Goal: Complete application form

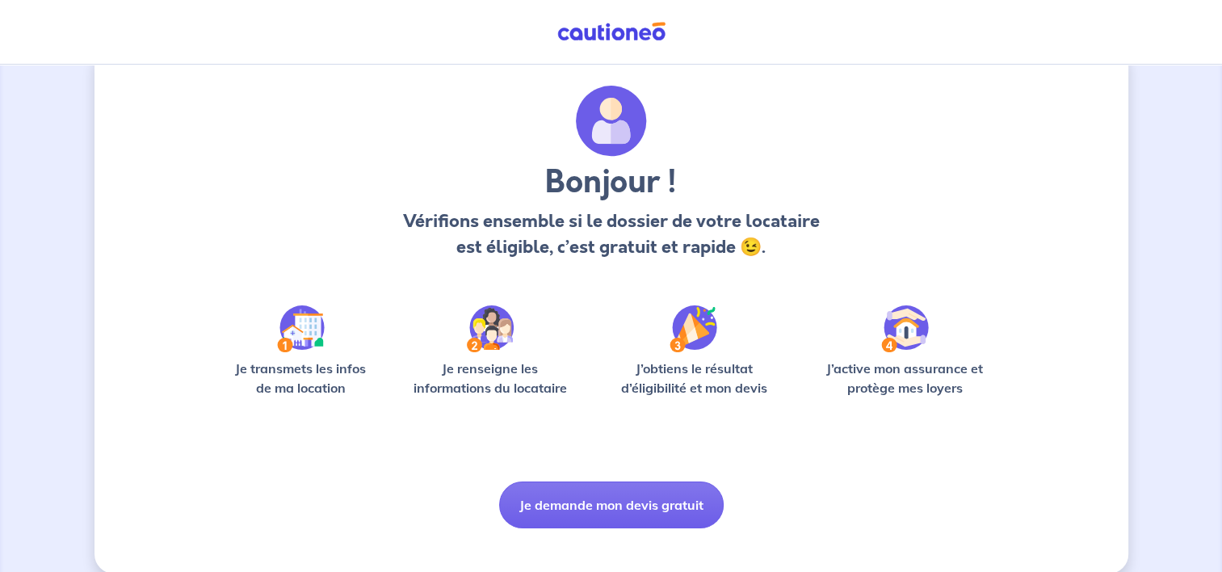
scroll to position [58, 0]
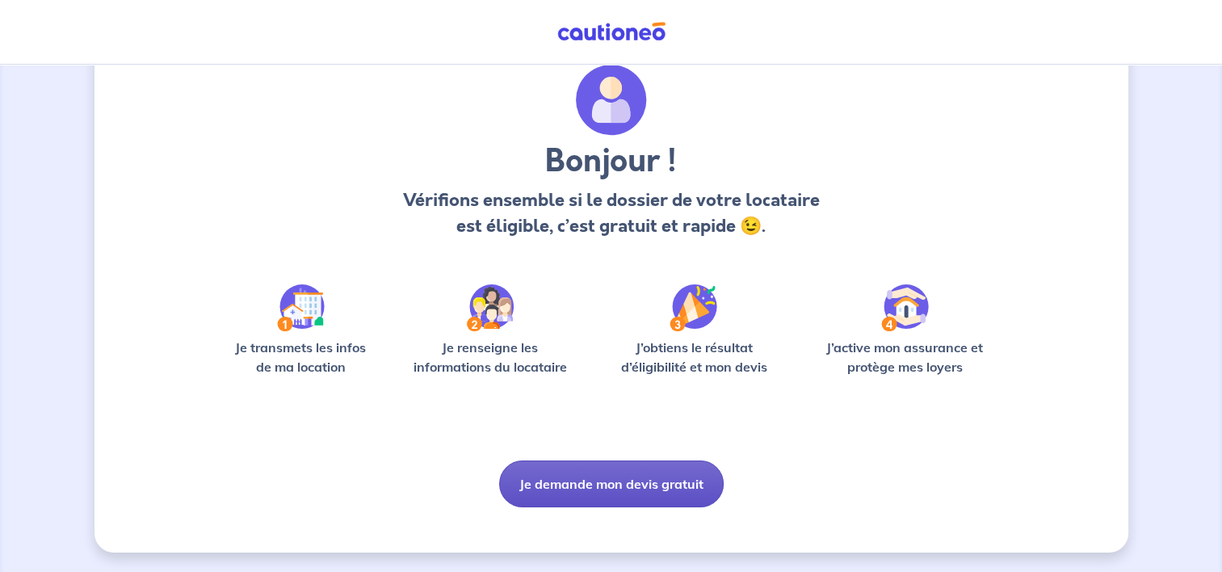
click at [639, 495] on button "Je demande mon devis gratuit" at bounding box center [611, 483] width 225 height 47
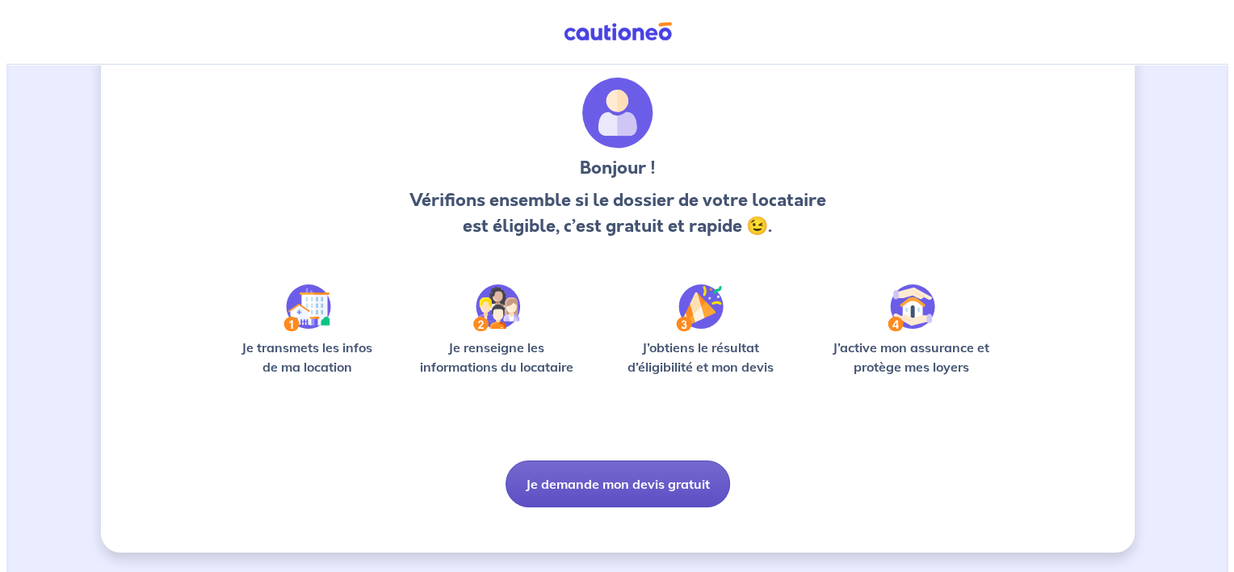
scroll to position [0, 0]
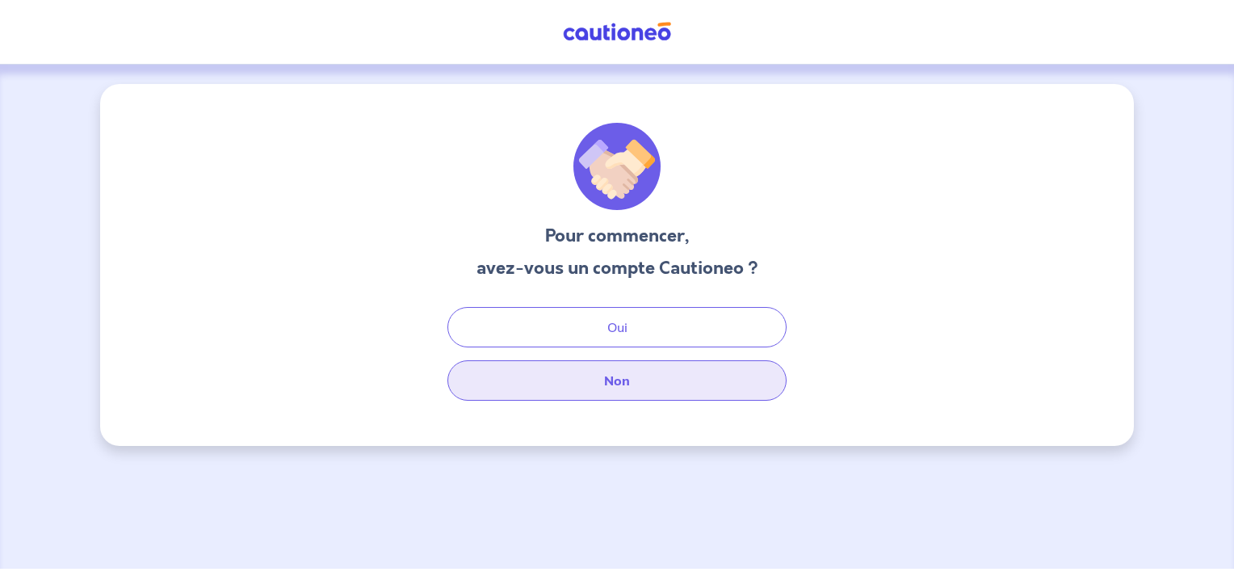
click at [617, 385] on button "Non" at bounding box center [617, 380] width 339 height 40
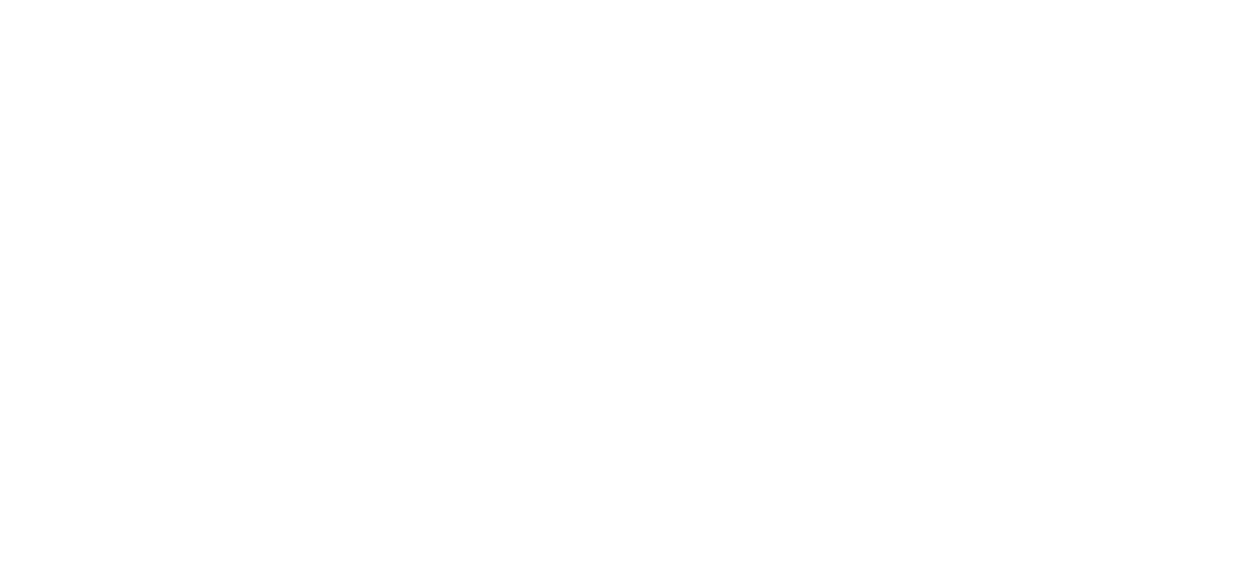
select select "FR"
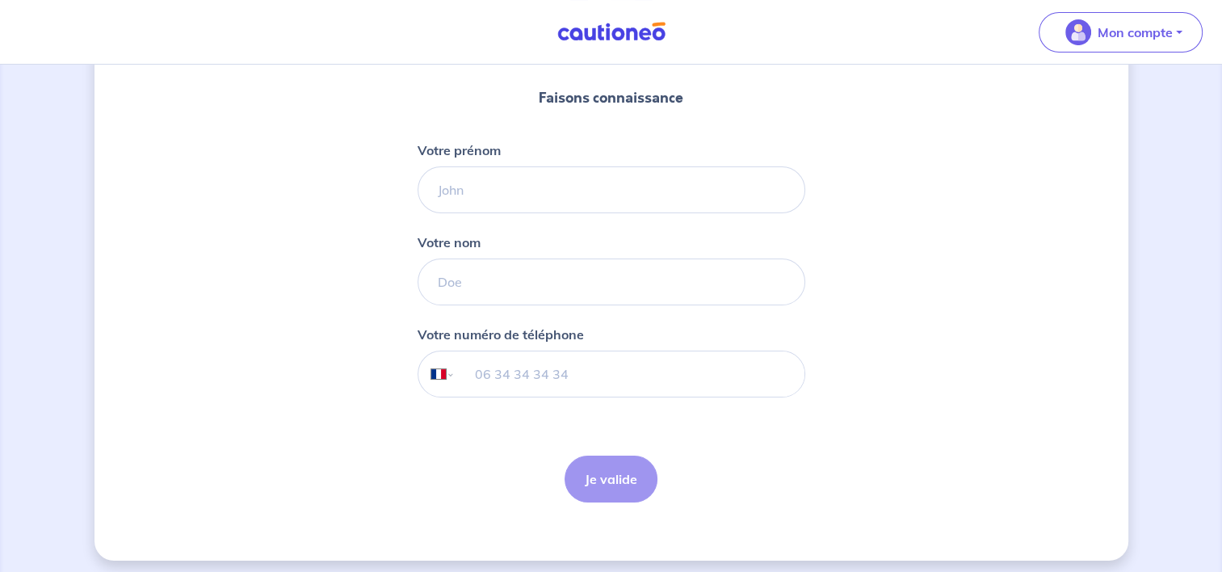
scroll to position [187, 0]
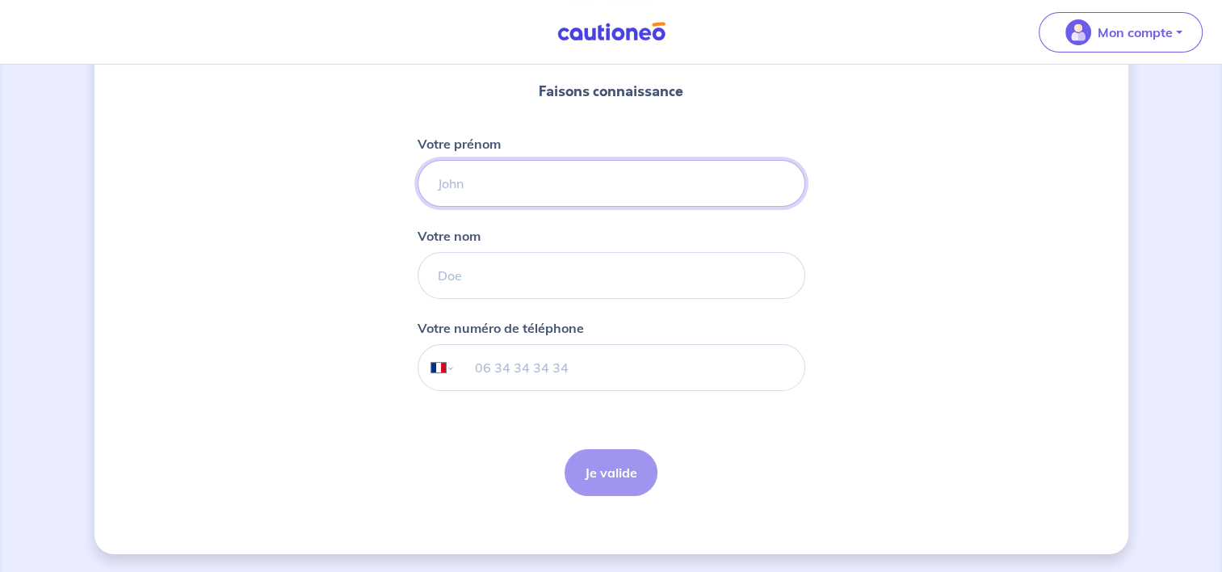
click at [494, 179] on input "Votre prénom" at bounding box center [612, 183] width 388 height 47
type input "Florent"
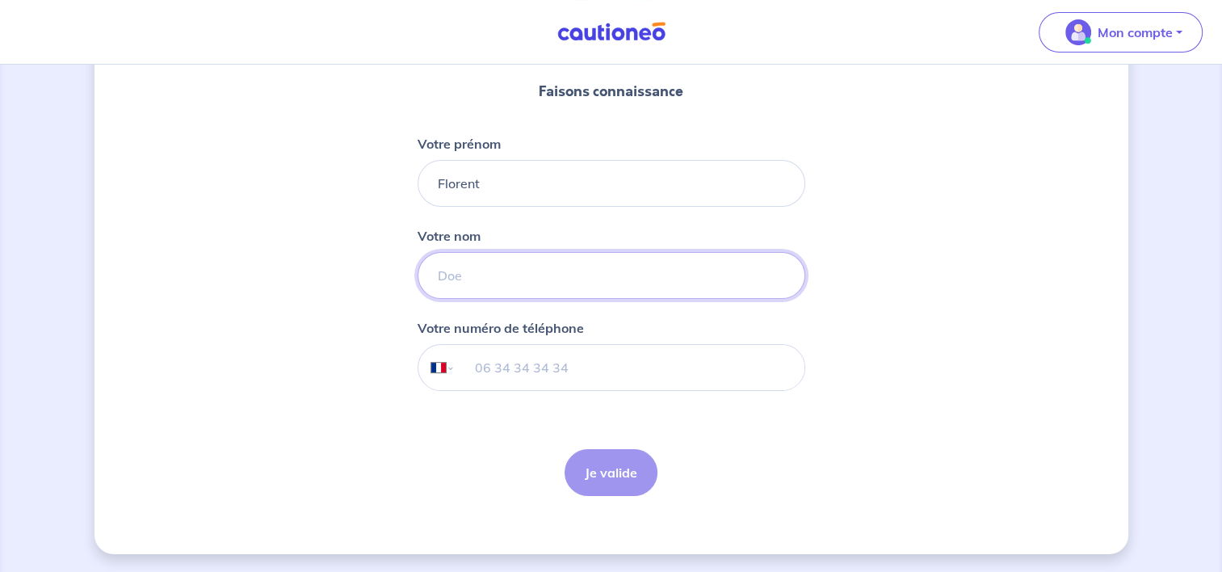
type input "Clement"
click at [525, 368] on input "tel" at bounding box center [629, 367] width 349 height 45
type input "+33 7 49 06 72 55"
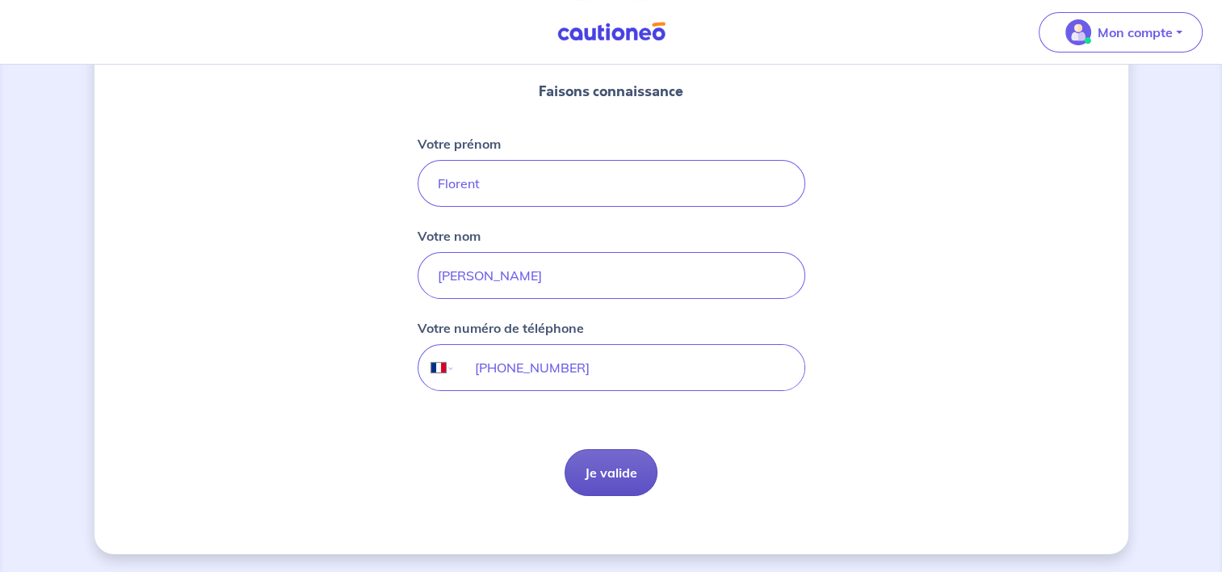
click at [603, 484] on button "Je valide" at bounding box center [611, 472] width 93 height 47
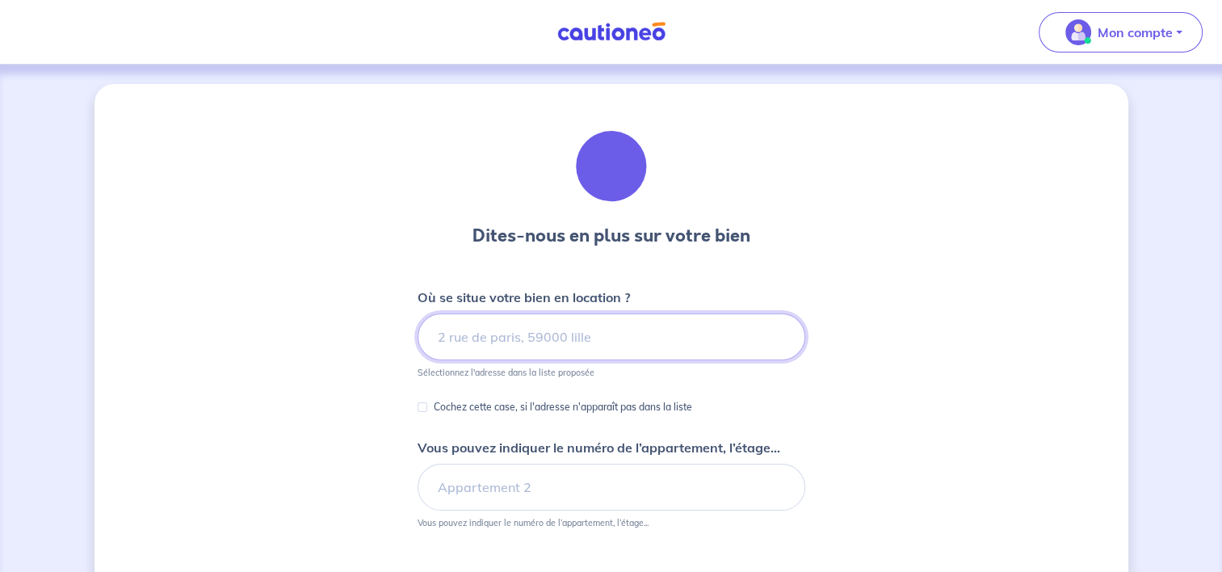
scroll to position [162, 0]
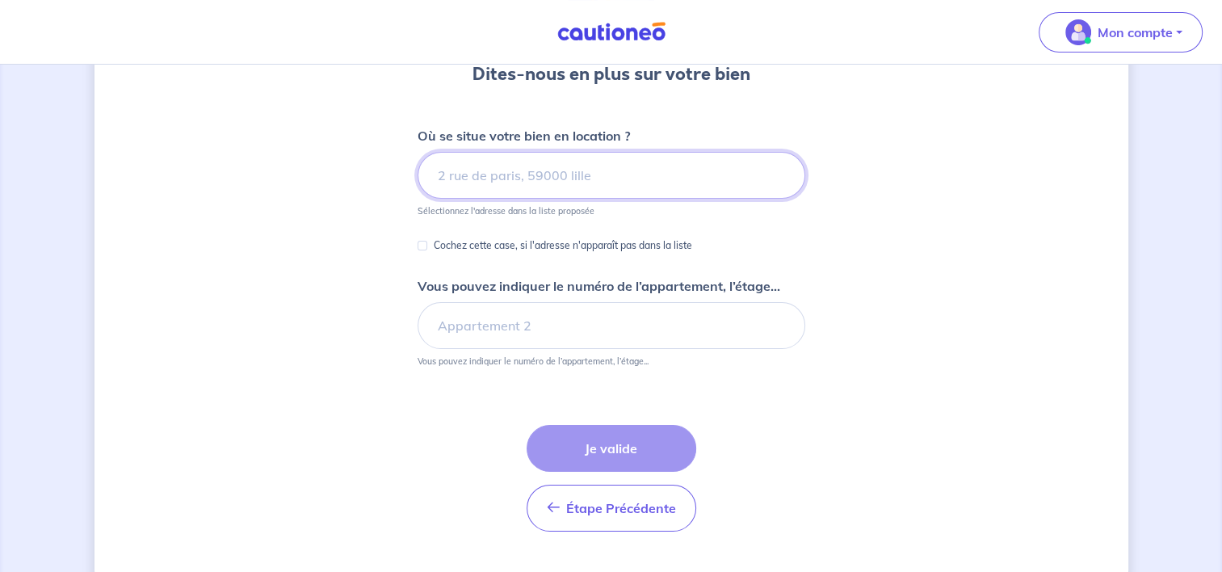
click at [610, 187] on input at bounding box center [612, 175] width 388 height 47
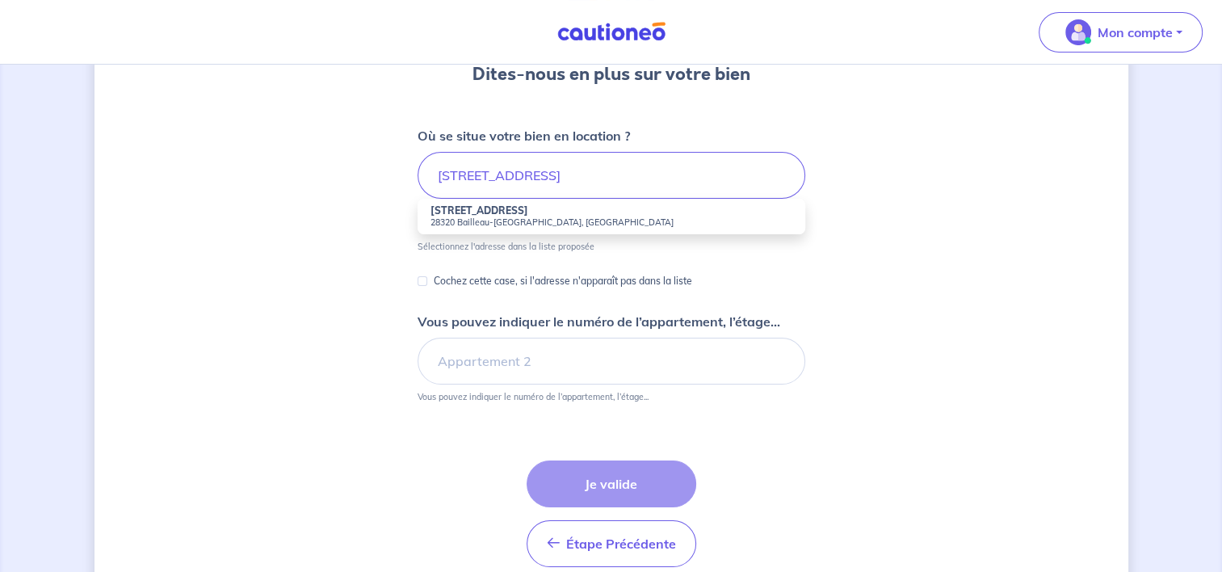
click at [569, 220] on small "28320 Bailleau-Armenonville, France" at bounding box center [612, 221] width 362 height 11
type input "16 Rue de l'Ancienne Gare, 28320 Bailleau-Armenonville, France"
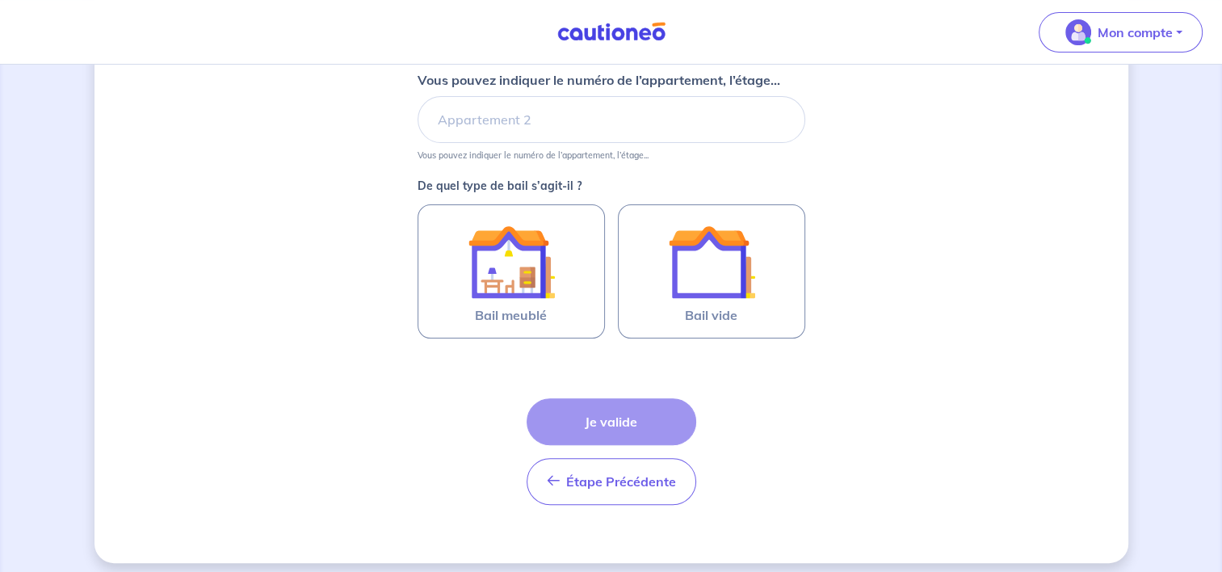
scroll to position [376, 0]
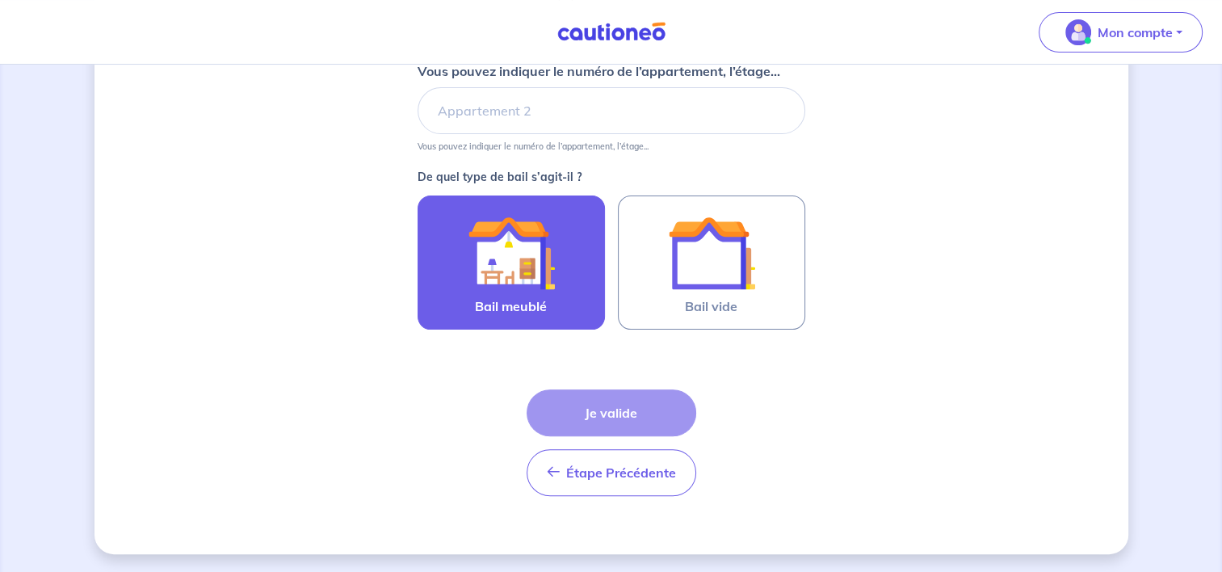
click at [514, 269] on img at bounding box center [511, 252] width 87 height 87
click at [0, 0] on input "Bail meublé" at bounding box center [0, 0] width 0 height 0
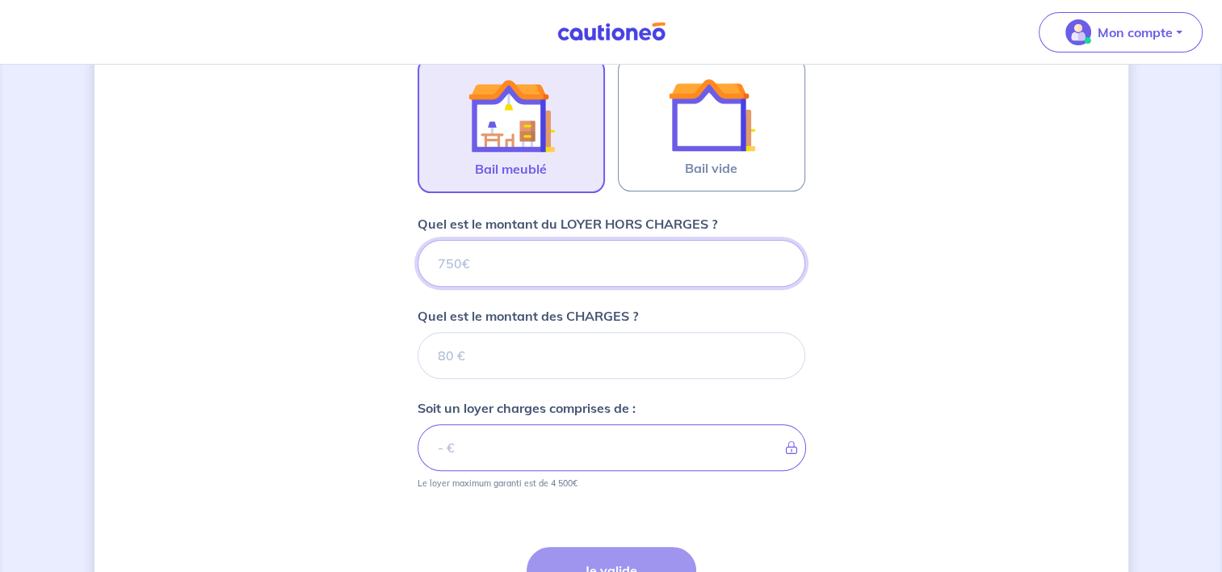
scroll to position [509, 0]
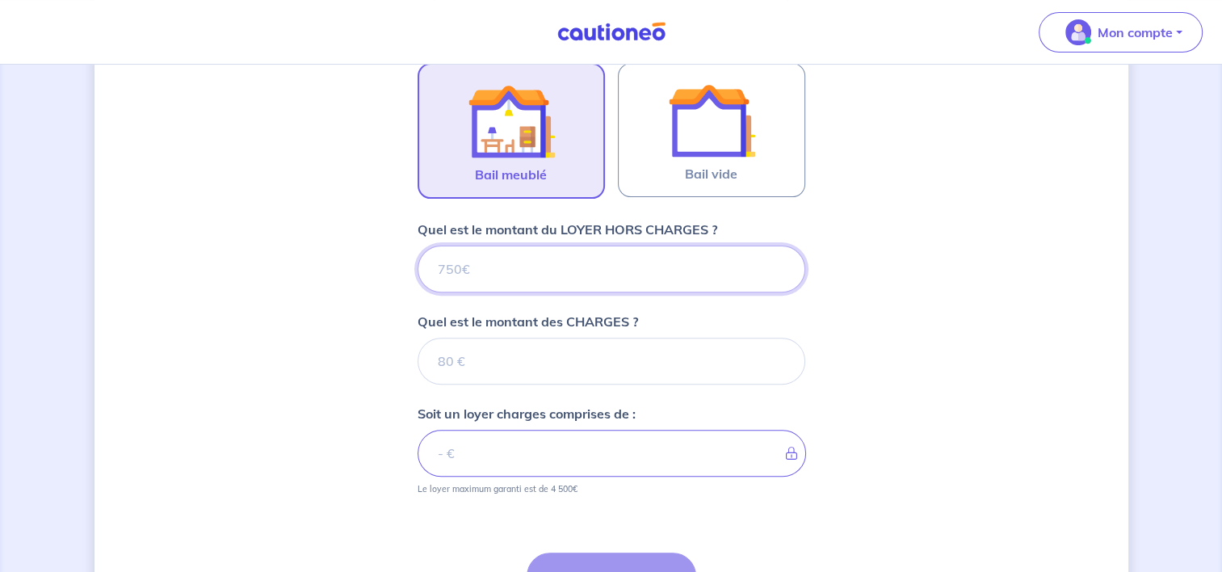
click at [553, 274] on input "Quel est le montant du LOYER HORS CHARGES ?" at bounding box center [612, 269] width 388 height 47
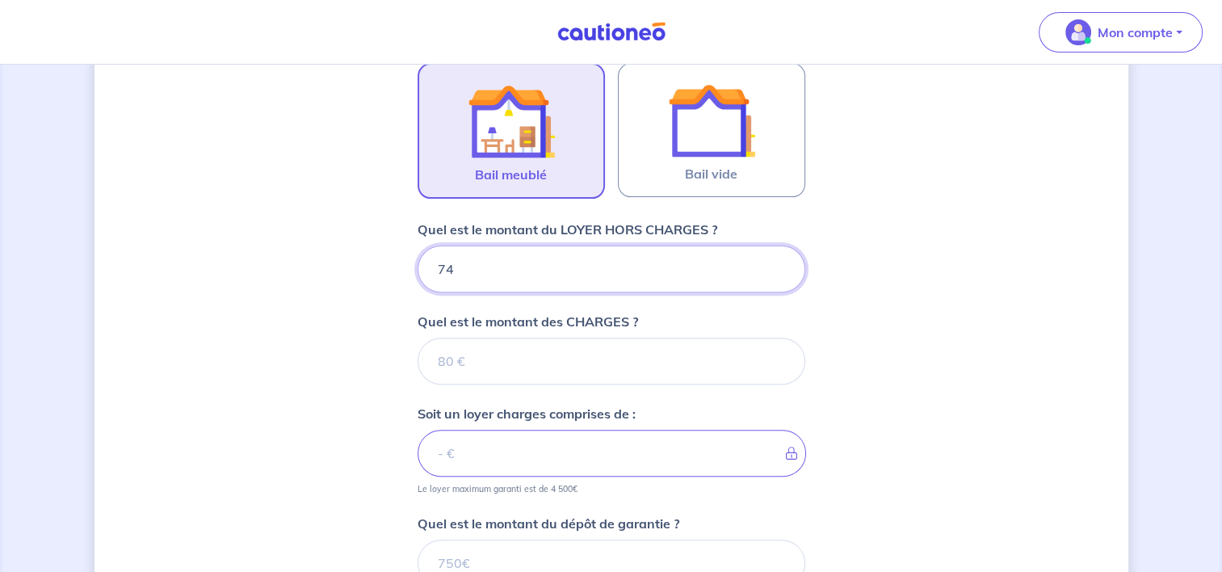
type input "740"
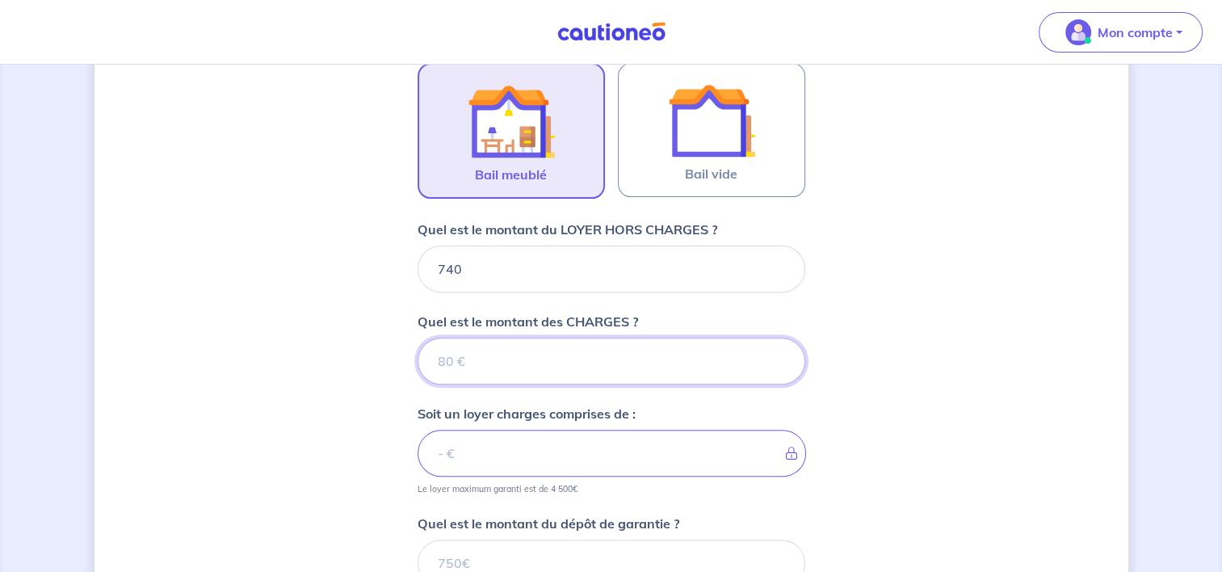
click at [545, 342] on input "Quel est le montant des CHARGES ?" at bounding box center [612, 361] width 388 height 47
type input "10"
type input "750"
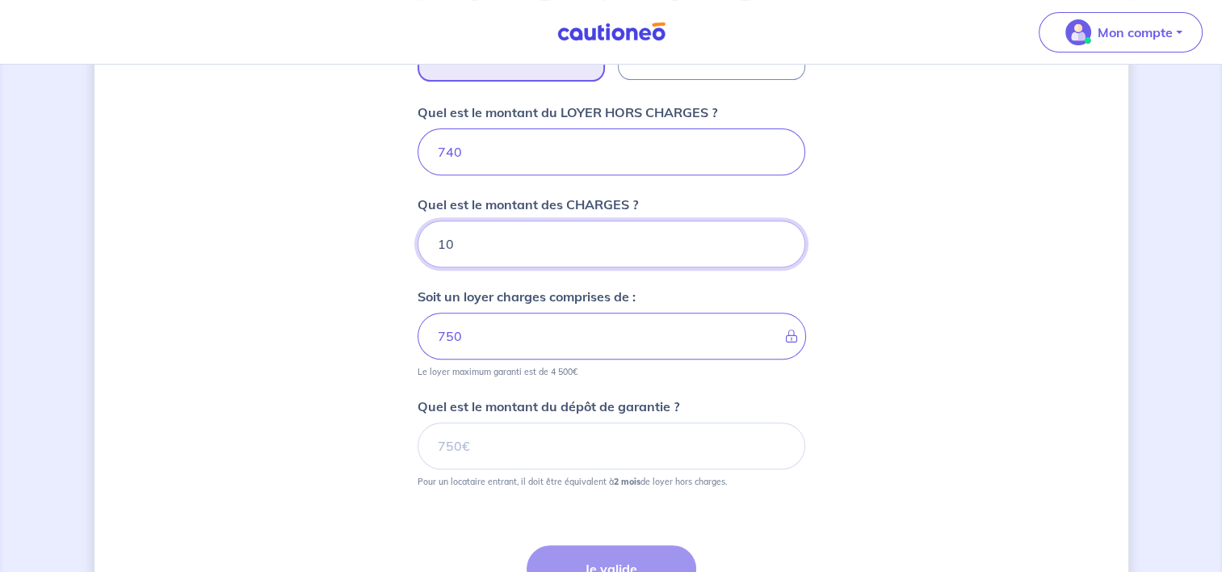
scroll to position [751, 0]
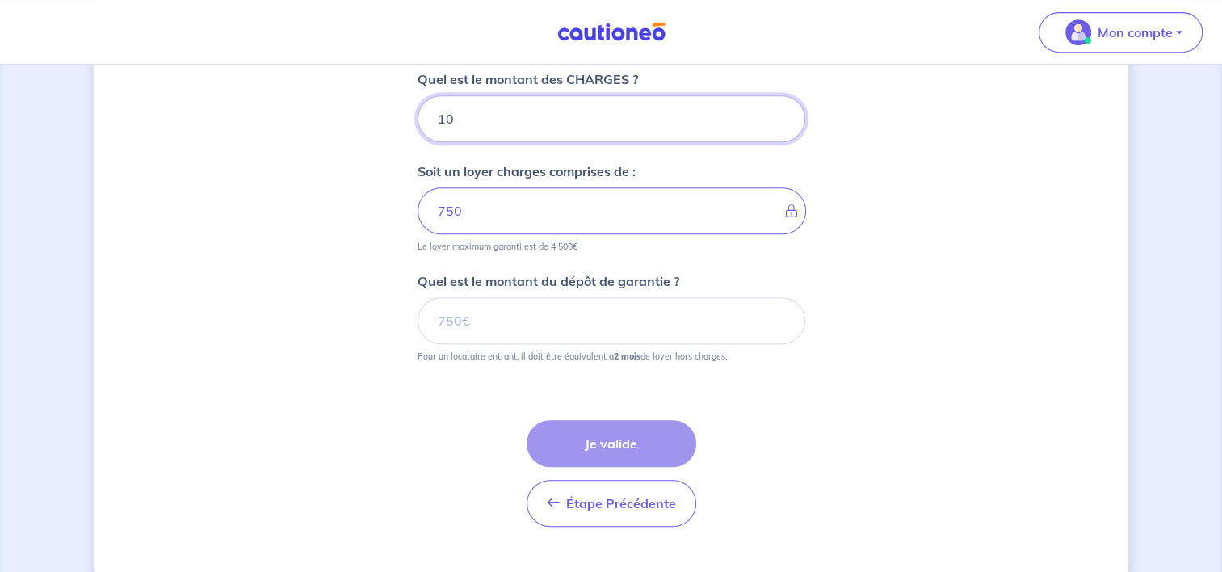
type input "10"
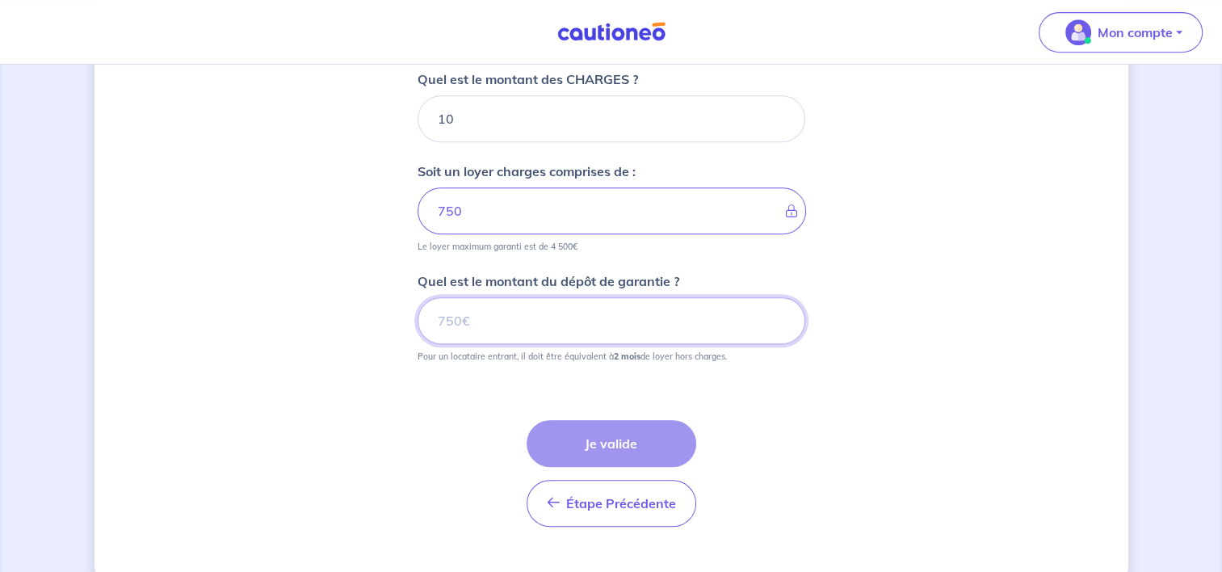
click at [475, 323] on input "Quel est le montant du dépôt de garantie ?" at bounding box center [612, 320] width 388 height 47
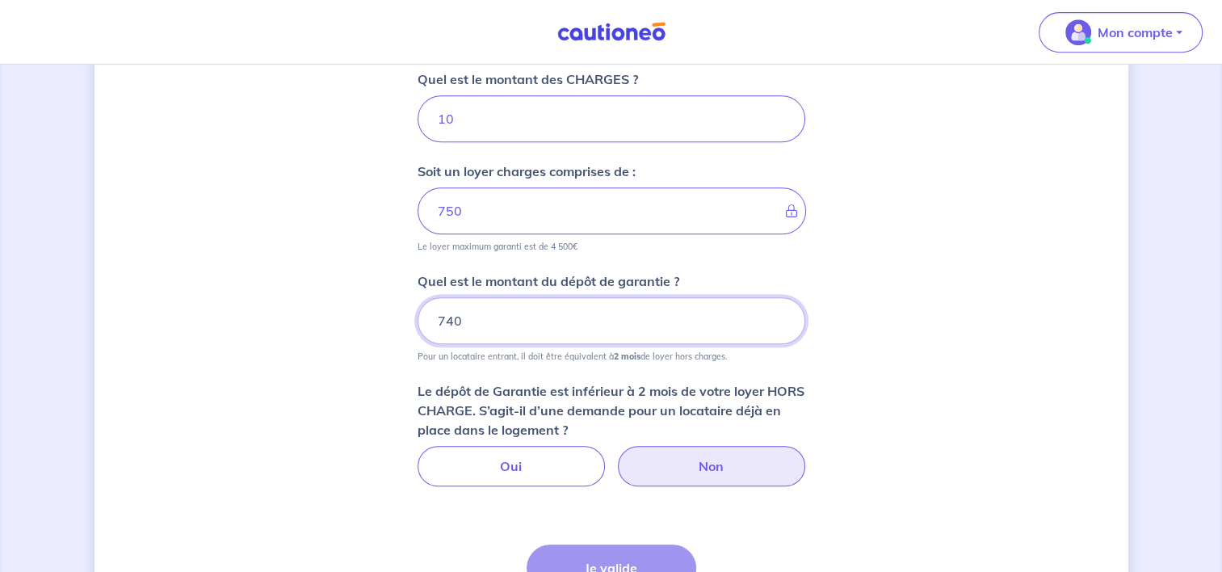
type input "740"
click at [733, 474] on label "Non" at bounding box center [711, 466] width 187 height 40
click at [616, 456] on input "Non" at bounding box center [611, 451] width 11 height 11
radio input "true"
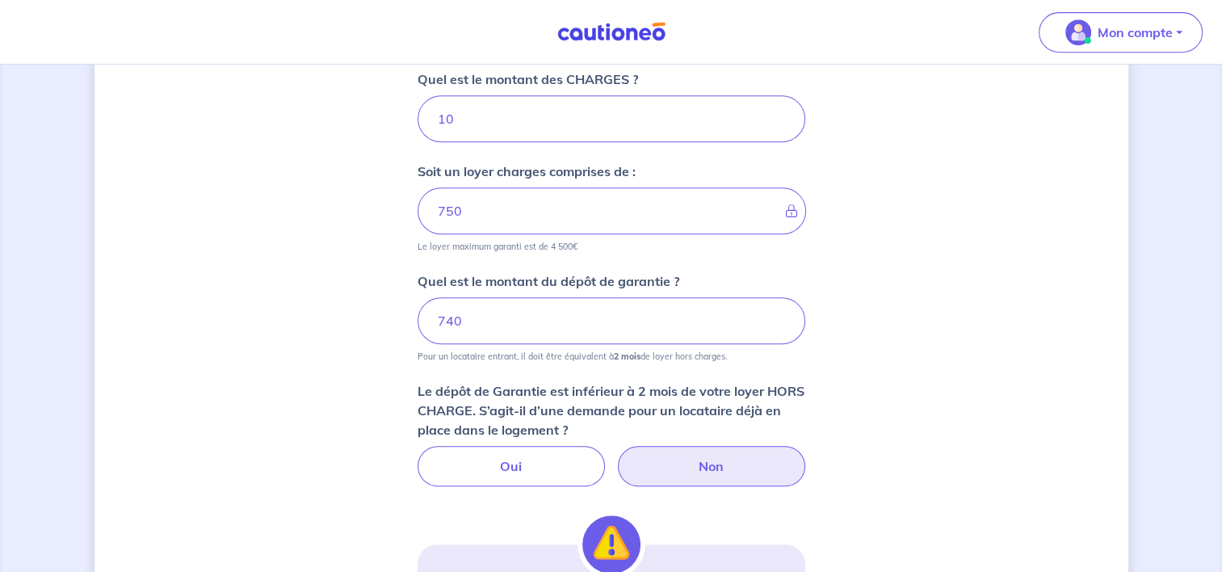
scroll to position [509, 0]
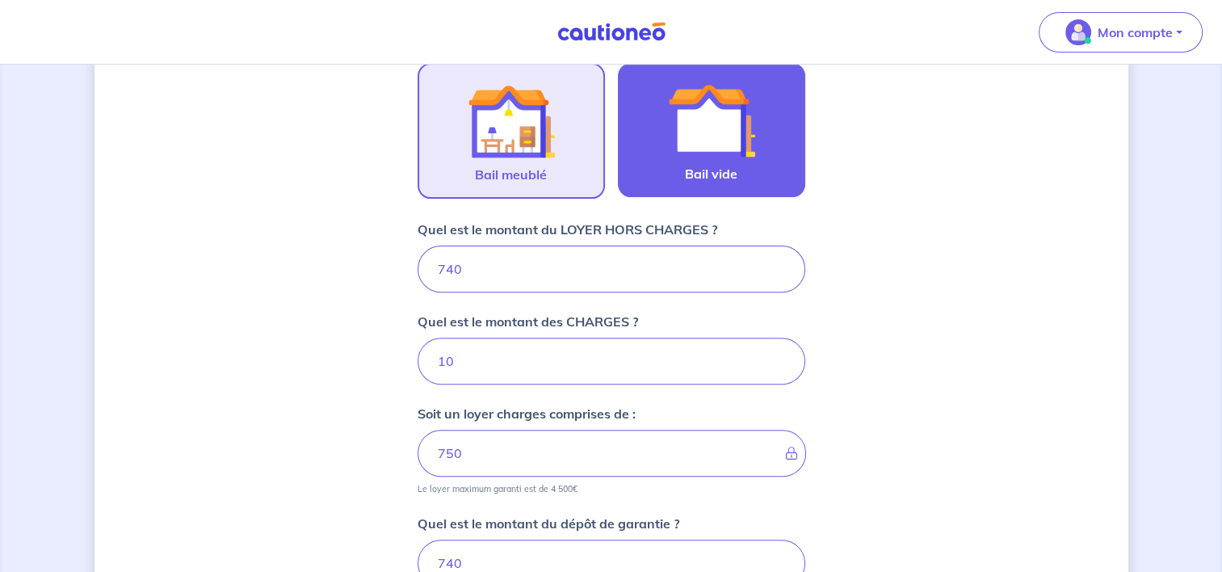
click at [738, 135] on img at bounding box center [711, 120] width 87 height 87
click at [0, 0] on input "Bail vide" at bounding box center [0, 0] width 0 height 0
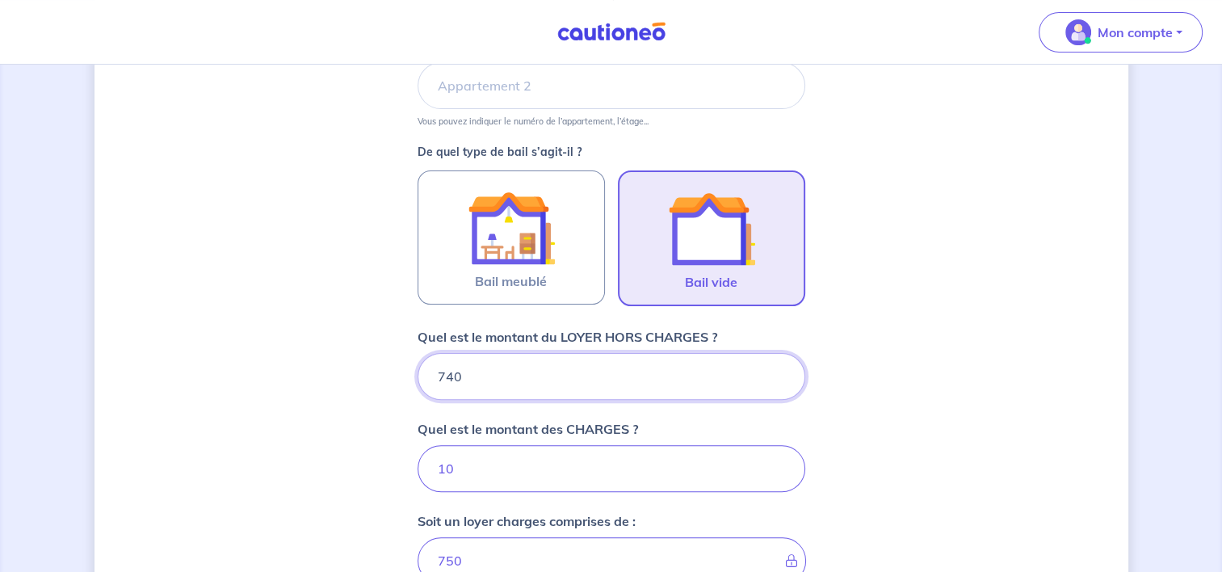
scroll to position [268, 0]
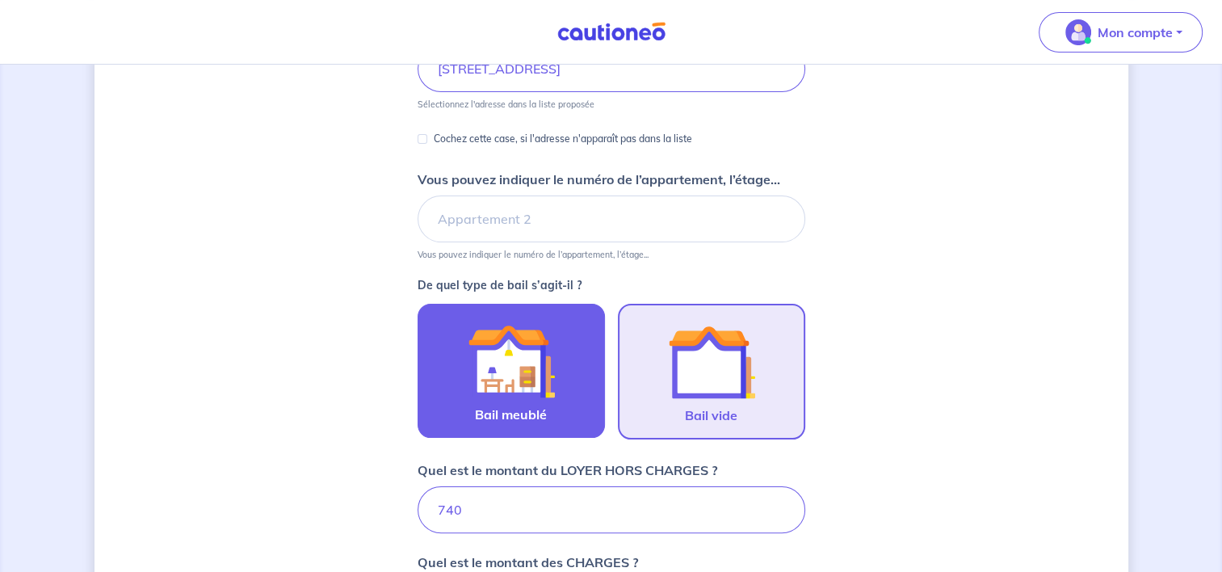
click at [514, 334] on img at bounding box center [511, 360] width 87 height 87
click at [0, 0] on input "Bail meublé" at bounding box center [0, 0] width 0 height 0
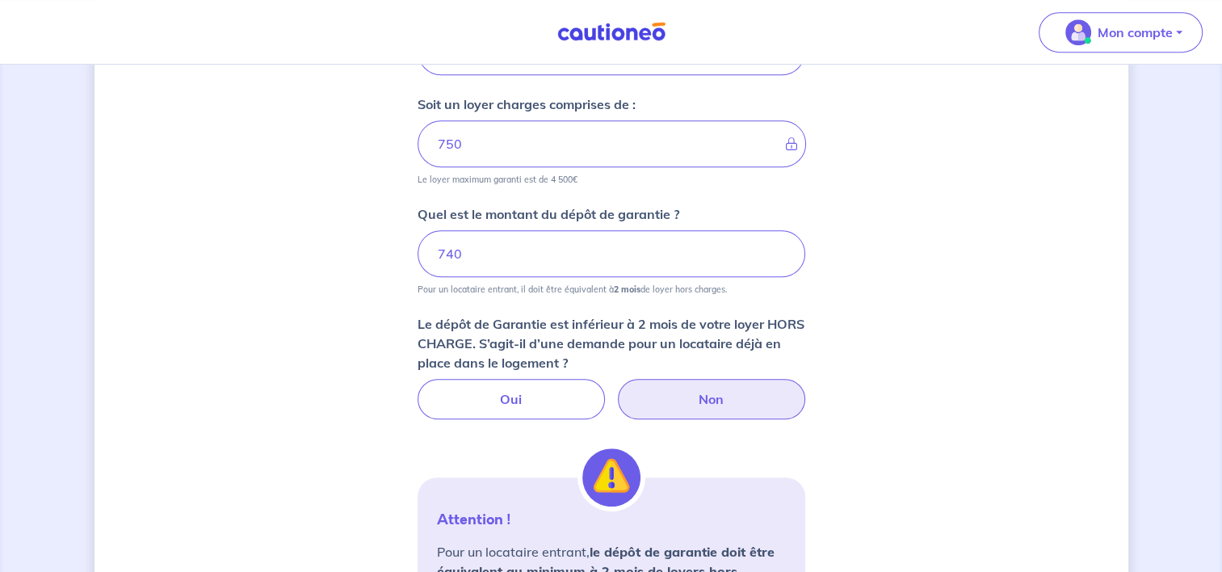
scroll to position [914, 0]
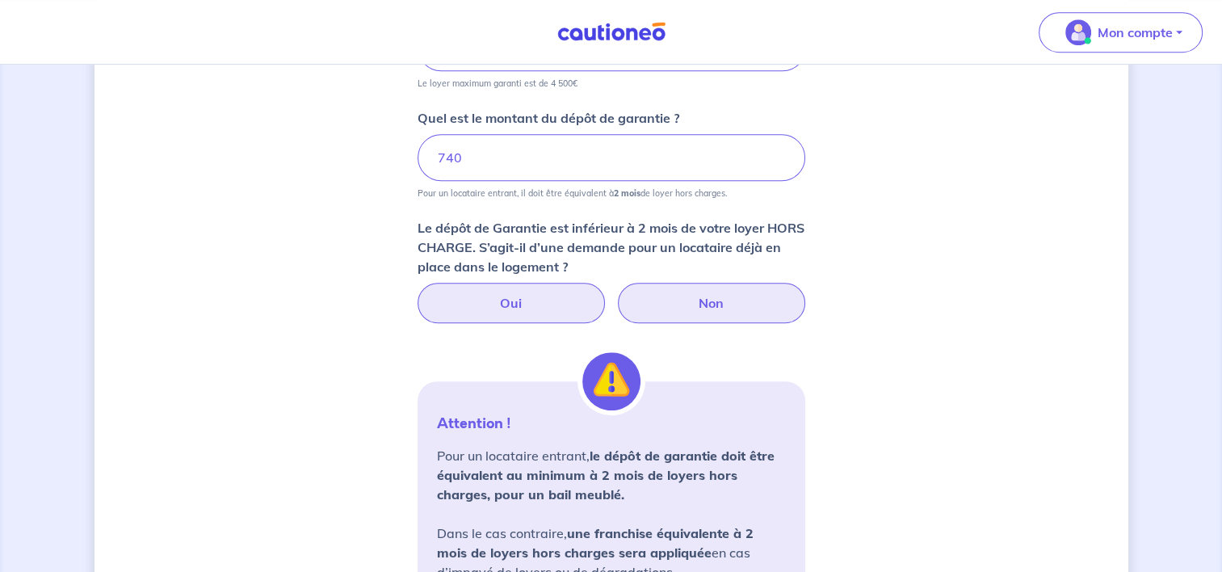
click at [509, 311] on label "Oui" at bounding box center [511, 303] width 187 height 40
click at [606, 293] on input "Oui" at bounding box center [611, 288] width 11 height 11
radio input "true"
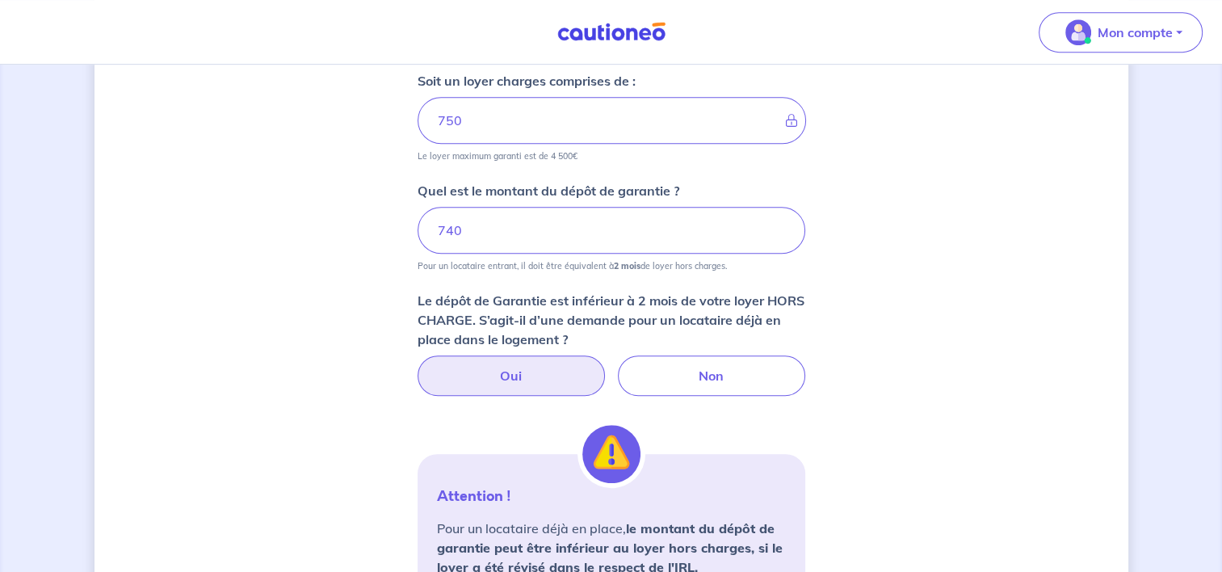
scroll to position [834, 0]
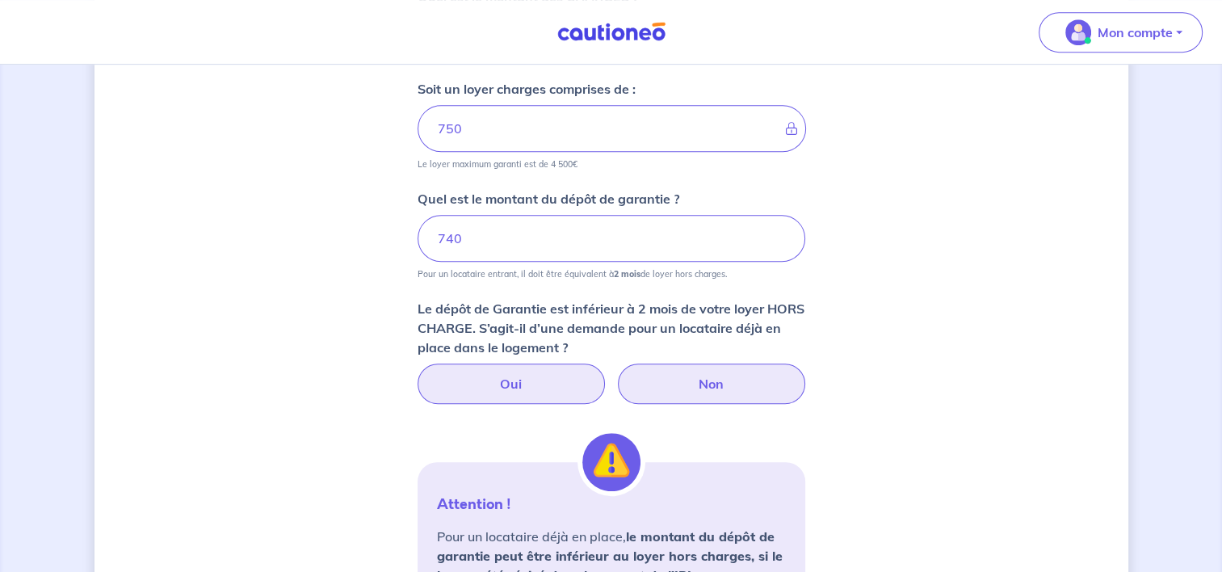
click at [721, 386] on label "Non" at bounding box center [711, 384] width 187 height 40
click at [616, 374] on input "Non" at bounding box center [611, 369] width 11 height 11
radio input "true"
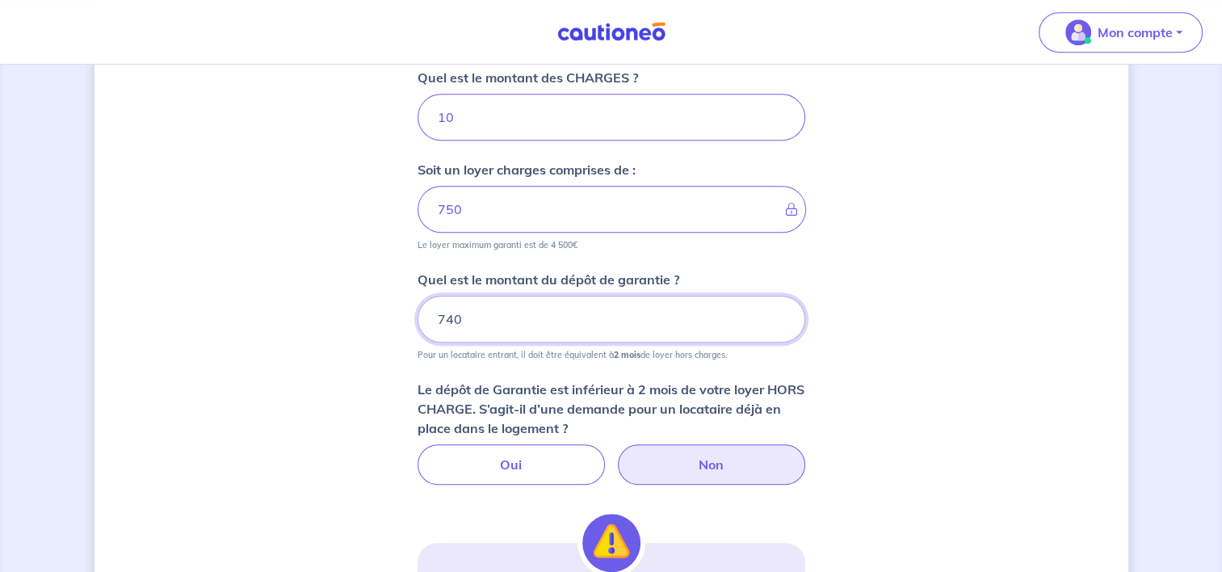
drag, startPoint x: 519, startPoint y: 307, endPoint x: 399, endPoint y: 295, distance: 120.2
click at [401, 310] on div "Dites-nous en plus sur votre bien Où se situe votre bien en location ? 16 Rue d…" at bounding box center [612, 171] width 1034 height 1680
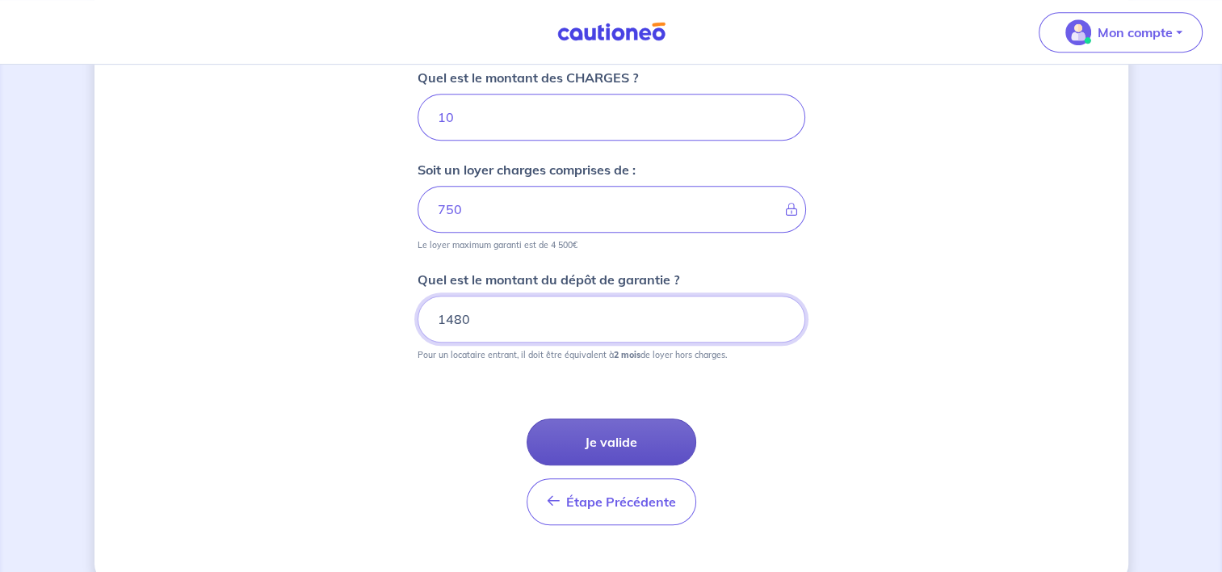
type input "1480"
click at [605, 439] on button "Je valide" at bounding box center [612, 441] width 170 height 47
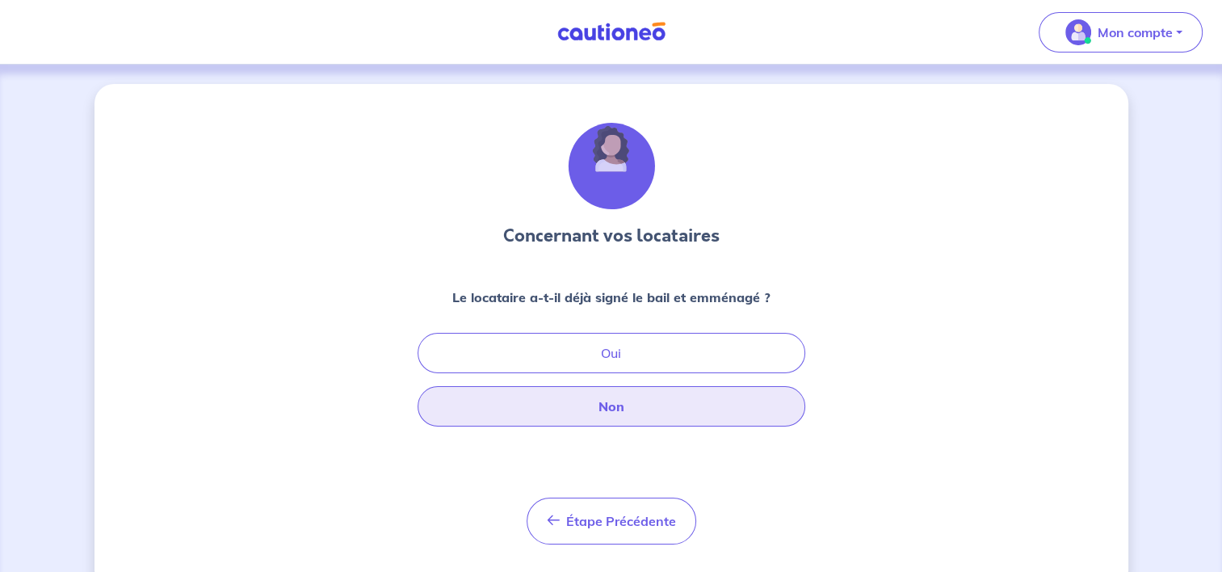
click at [645, 406] on button "Non" at bounding box center [612, 406] width 388 height 40
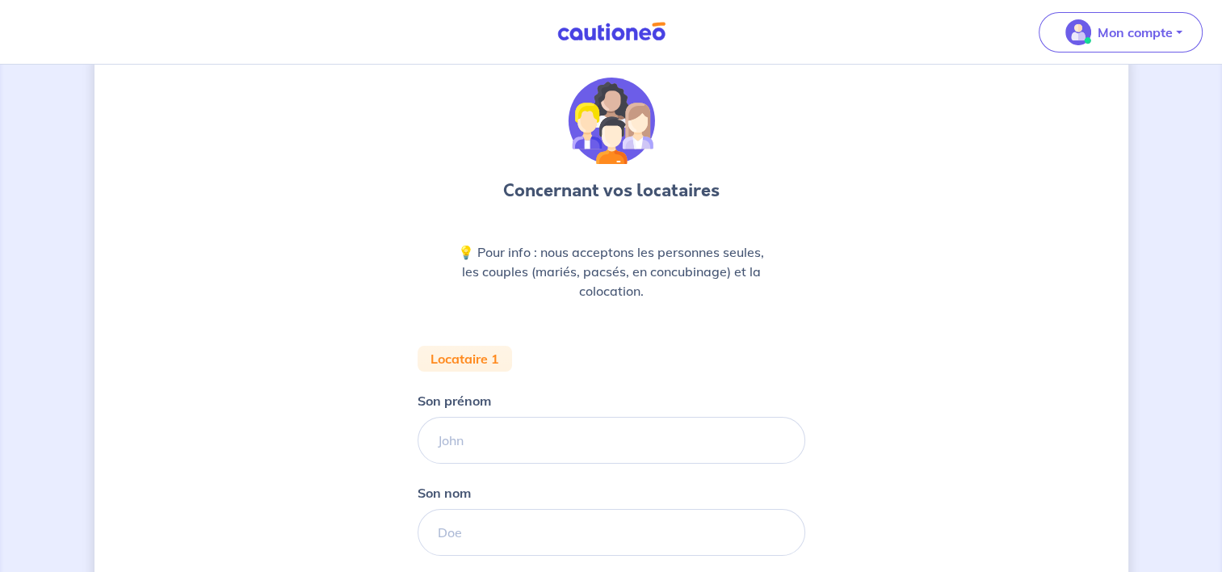
scroll to position [242, 0]
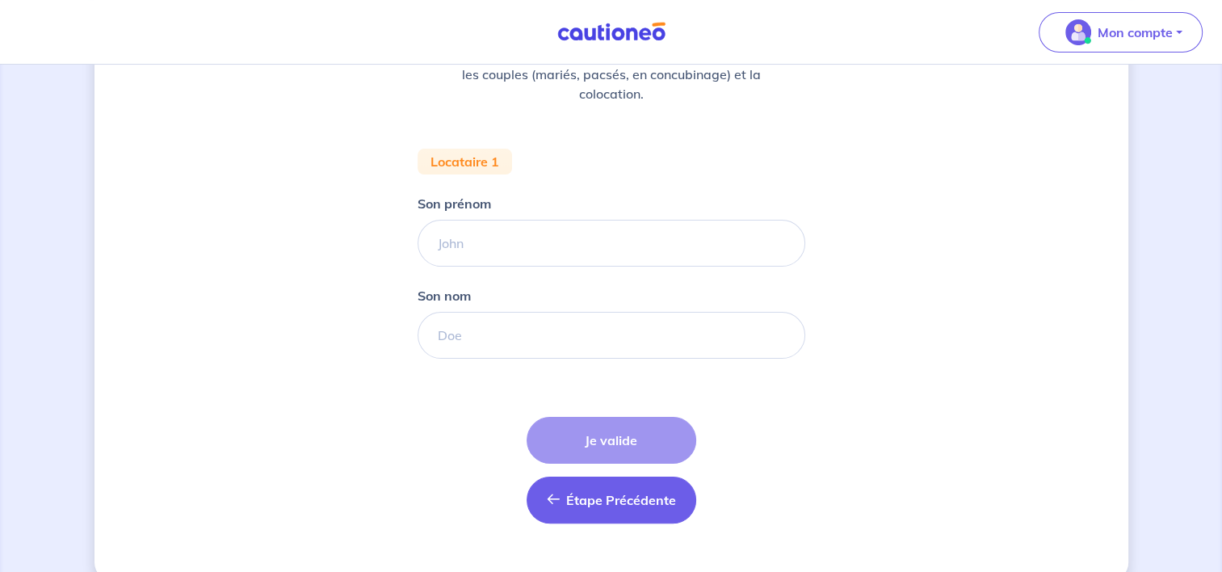
click at [581, 504] on span "Étape Précédente" at bounding box center [621, 500] width 110 height 16
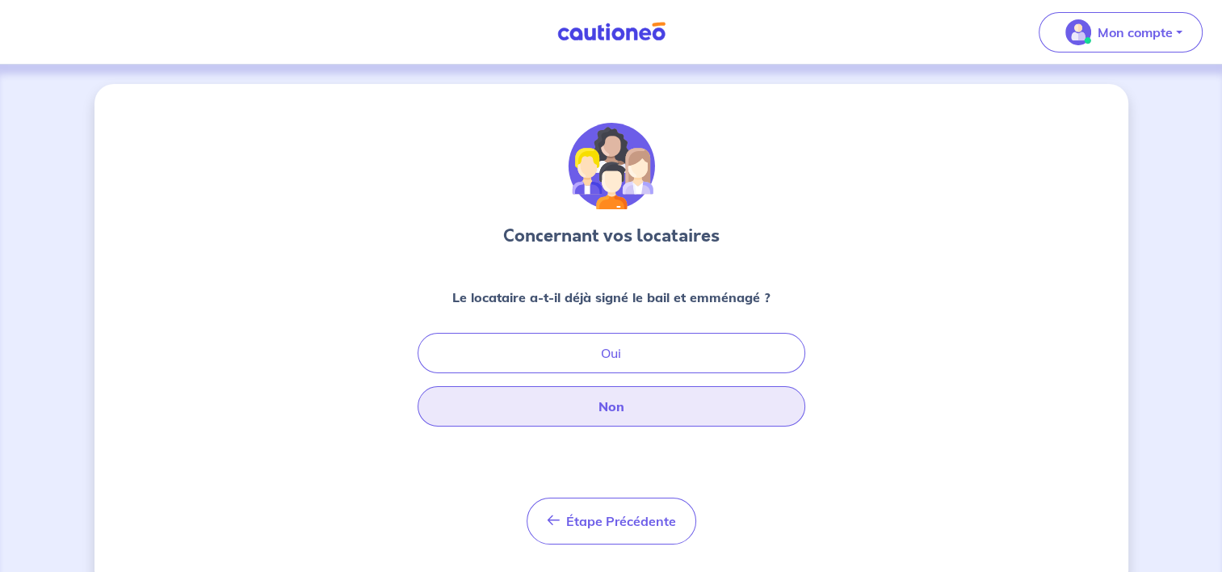
click at [612, 417] on button "Non" at bounding box center [612, 406] width 388 height 40
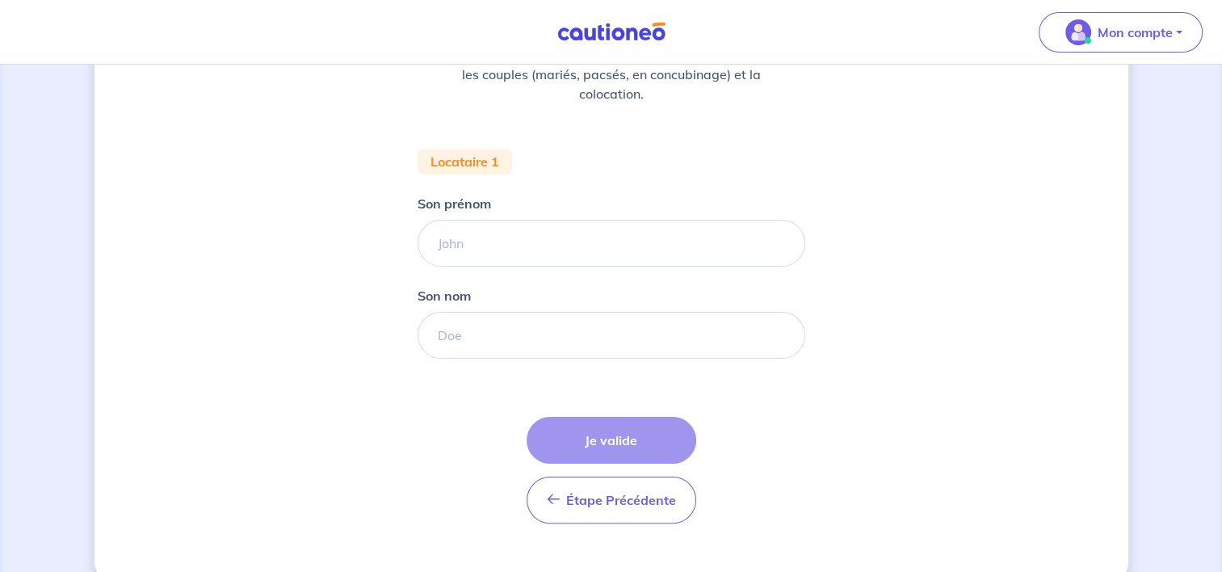
scroll to position [270, 0]
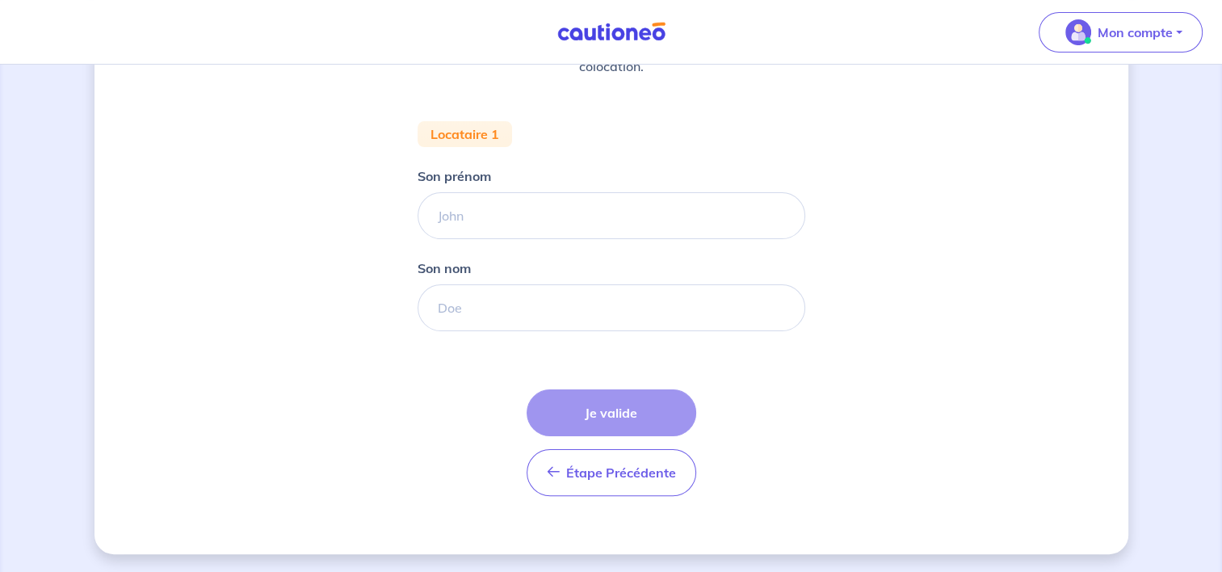
click at [599, 413] on div "Étape Précédente Précédent Je valide Je valide" at bounding box center [612, 442] width 170 height 107
click at [530, 221] on input "Son prénom" at bounding box center [612, 215] width 388 height 47
click at [953, 263] on div "Concernant vos locataires 💡 Pour info : nous acceptons les personnes seules, le…" at bounding box center [612, 184] width 1034 height 740
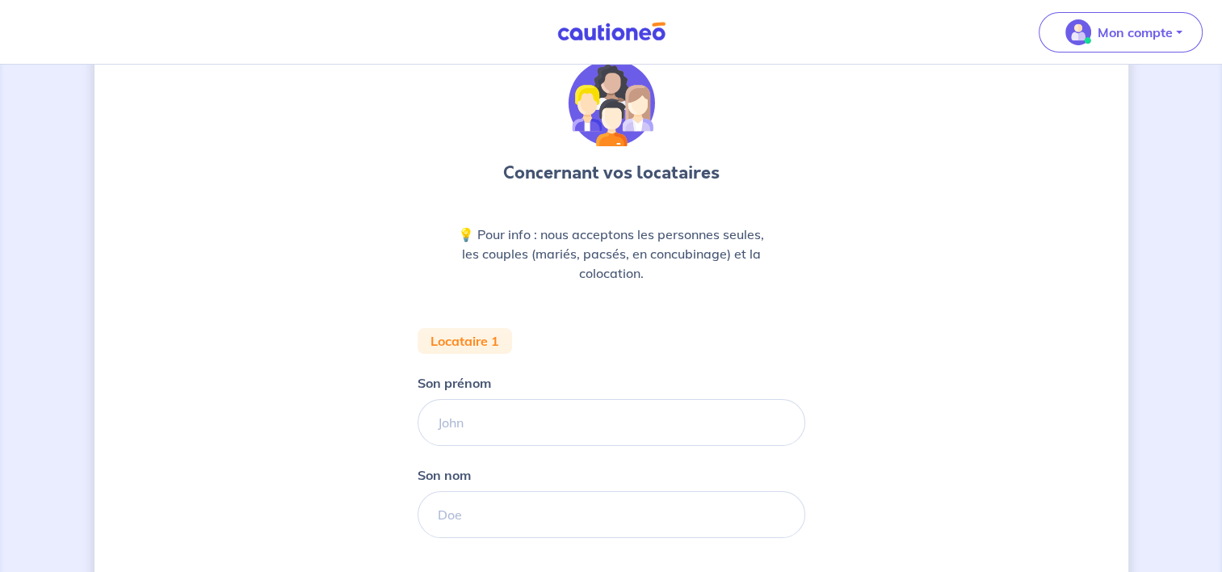
scroll to position [242, 0]
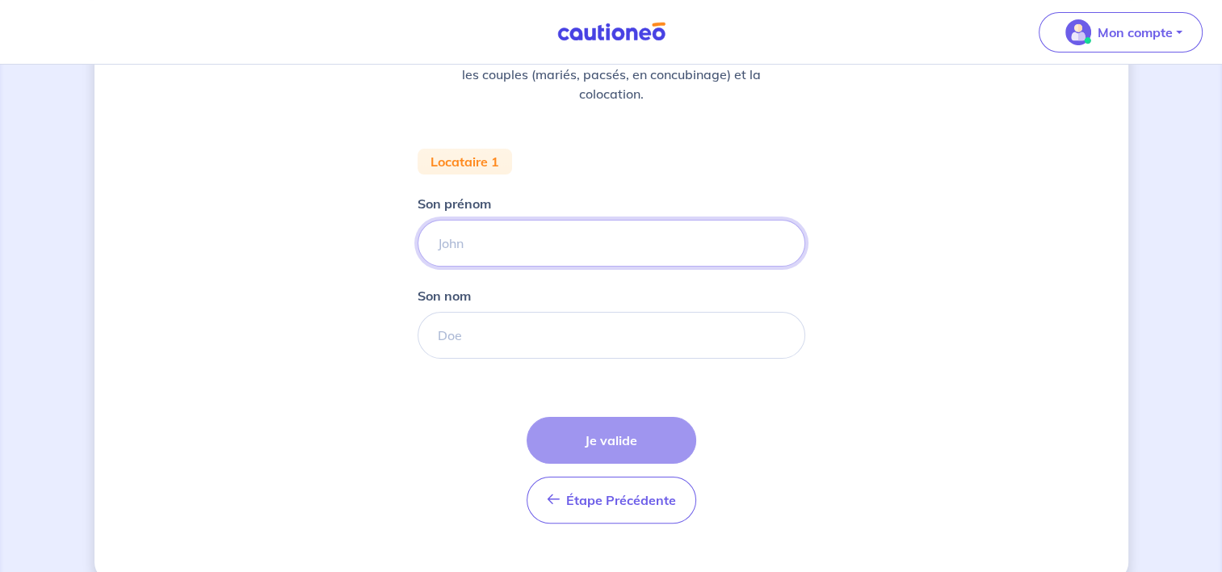
click at [494, 244] on input "Son prénom" at bounding box center [612, 243] width 388 height 47
type input "Chloé"
click at [481, 333] on input "Son nom" at bounding box center [612, 335] width 388 height 47
type input "Derouet"
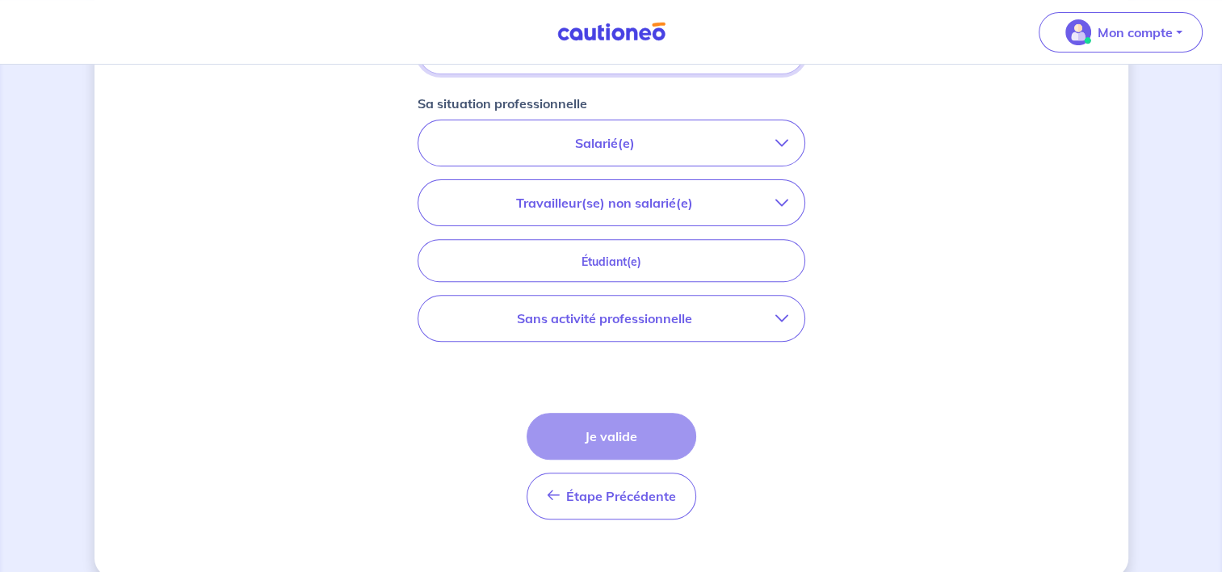
scroll to position [549, 0]
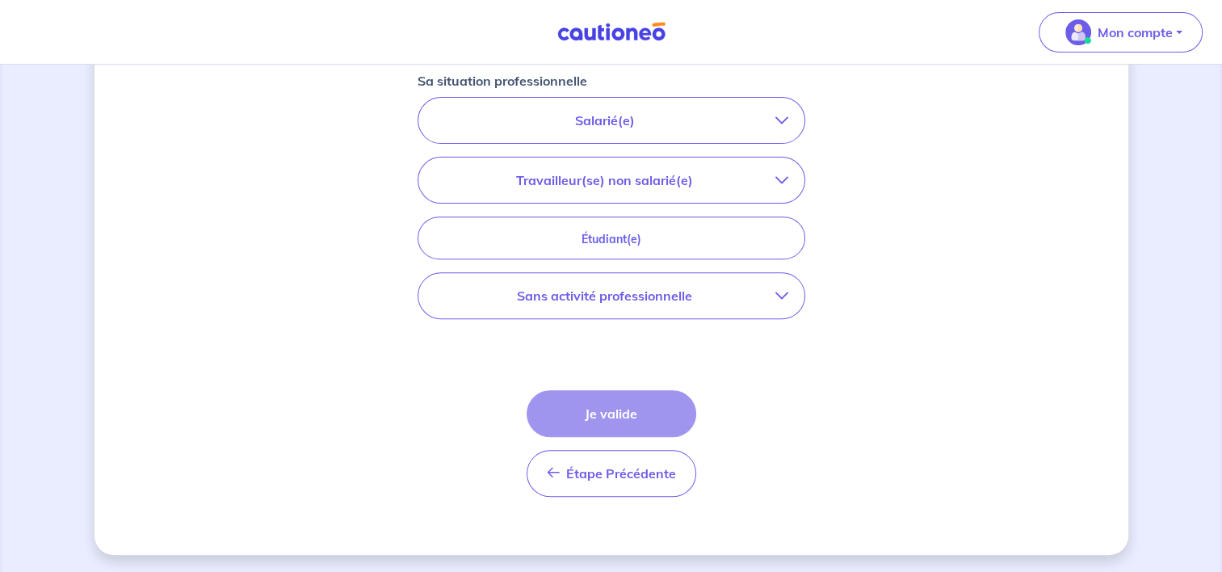
click at [769, 123] on p "Salarié(e)" at bounding box center [605, 120] width 341 height 19
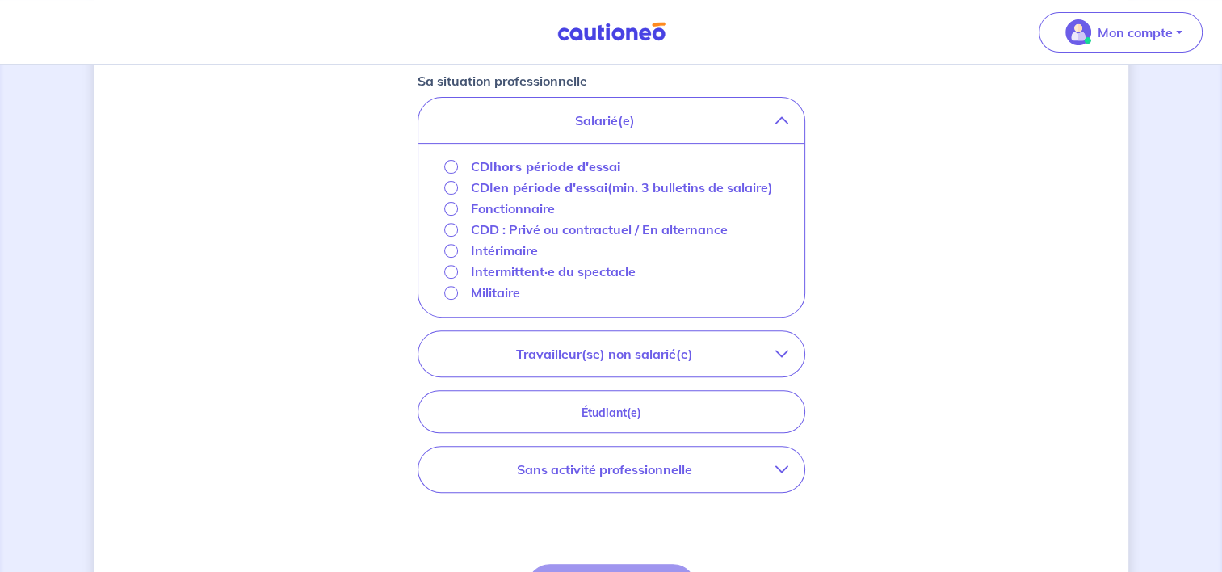
click at [738, 355] on p "Travailleur(se) non salarié(e)" at bounding box center [605, 353] width 341 height 19
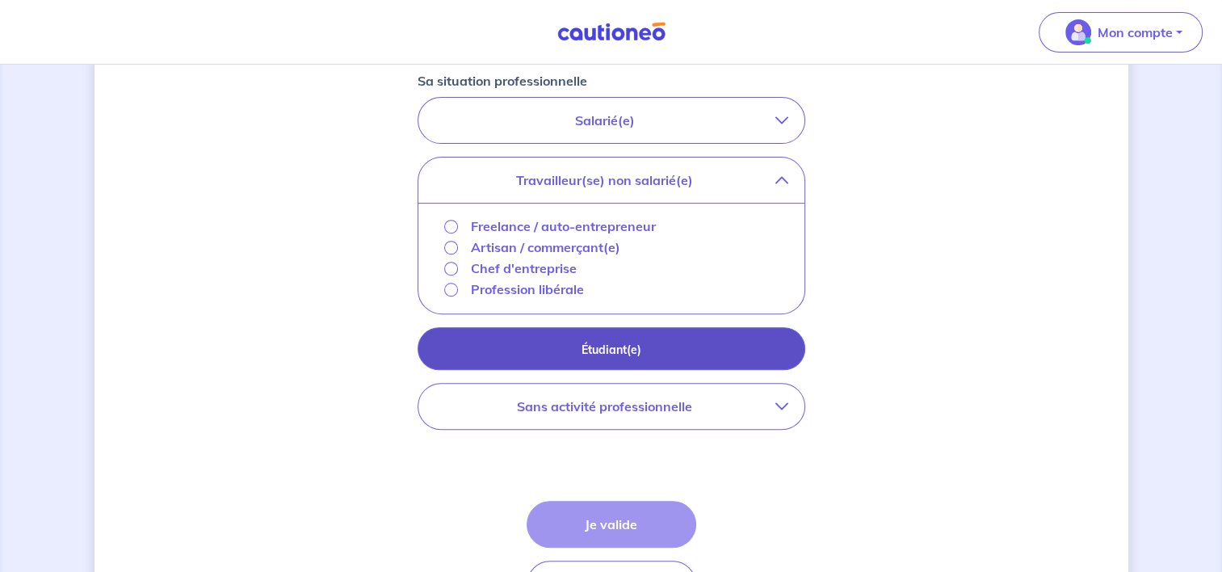
click at [702, 347] on p "Étudiant(e)" at bounding box center [611, 350] width 347 height 18
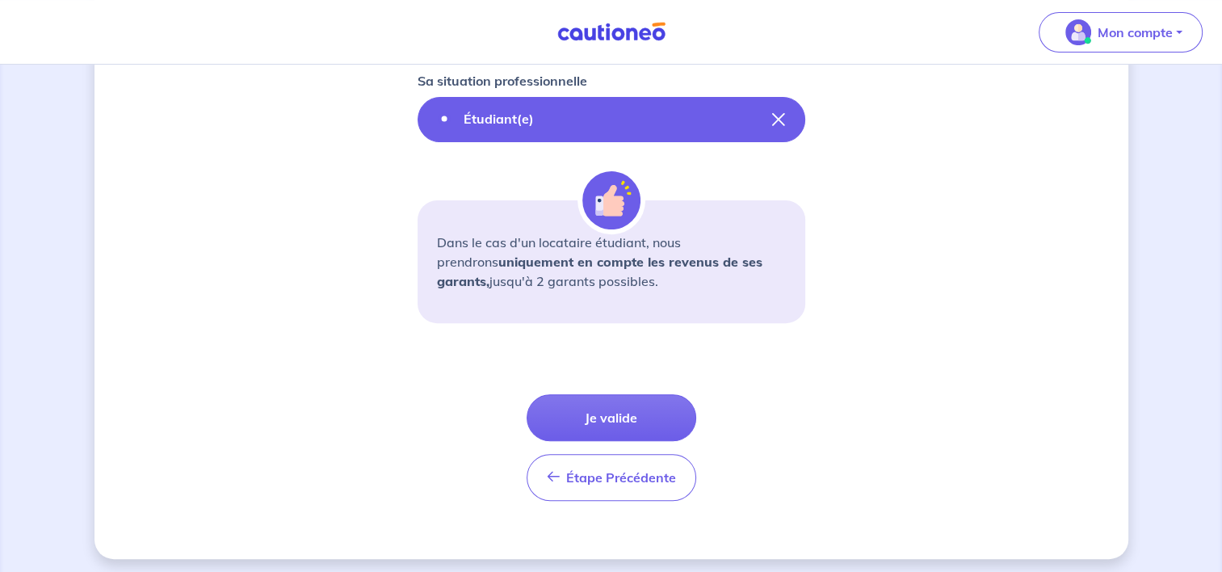
click at [775, 118] on icon "button" at bounding box center [778, 119] width 13 height 13
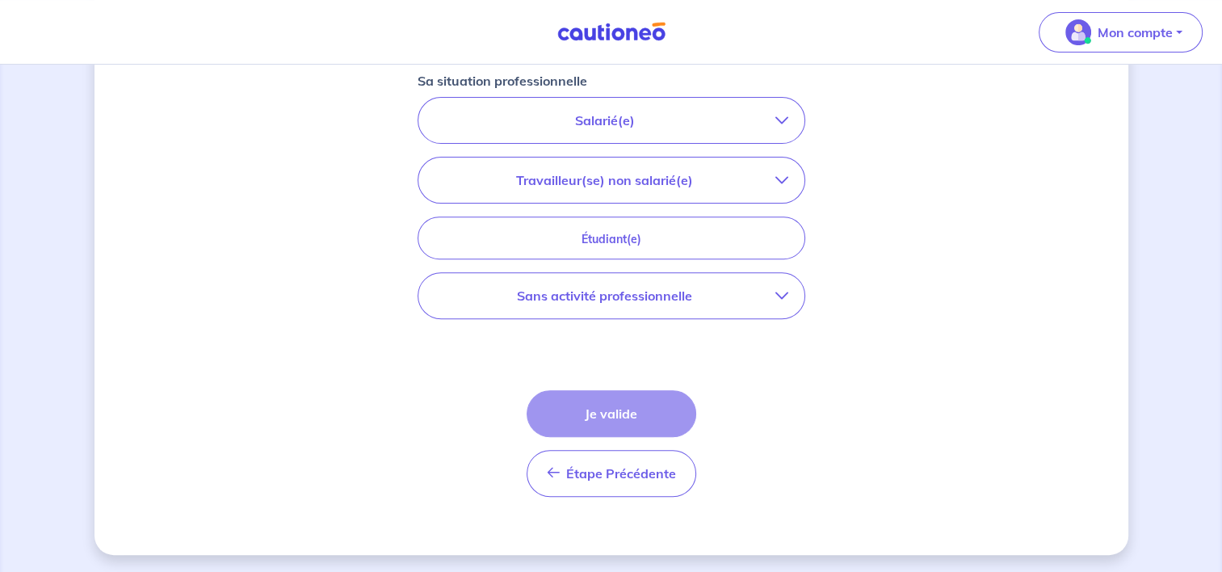
click at [631, 114] on p "Salarié(e)" at bounding box center [605, 120] width 341 height 19
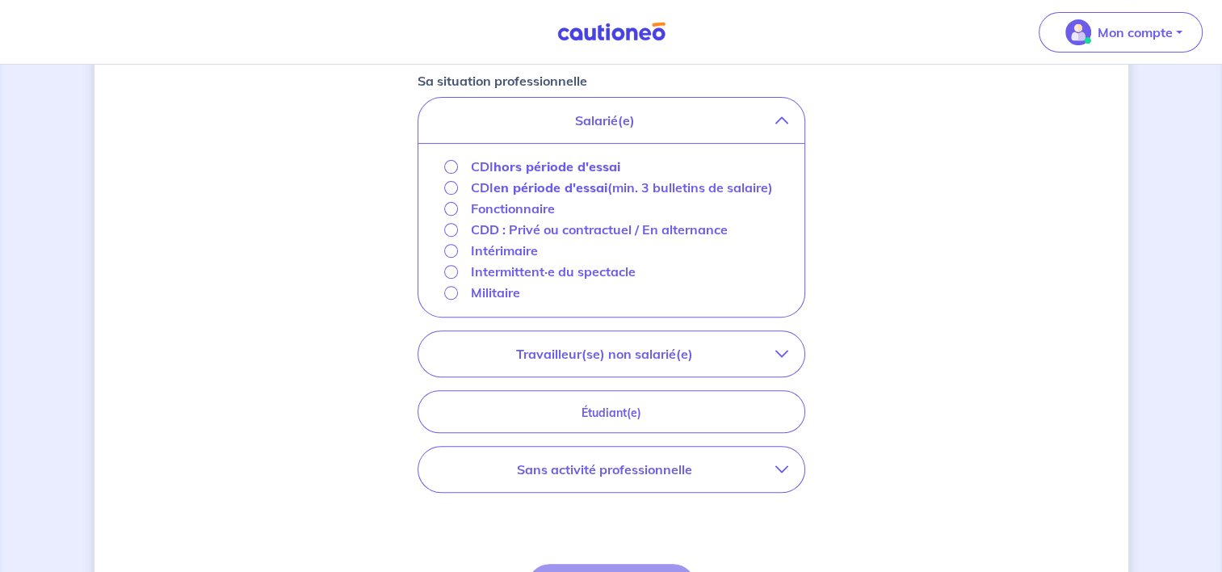
click at [533, 229] on p "CDD : Privé ou contractuel / En alternance" at bounding box center [599, 229] width 257 height 19
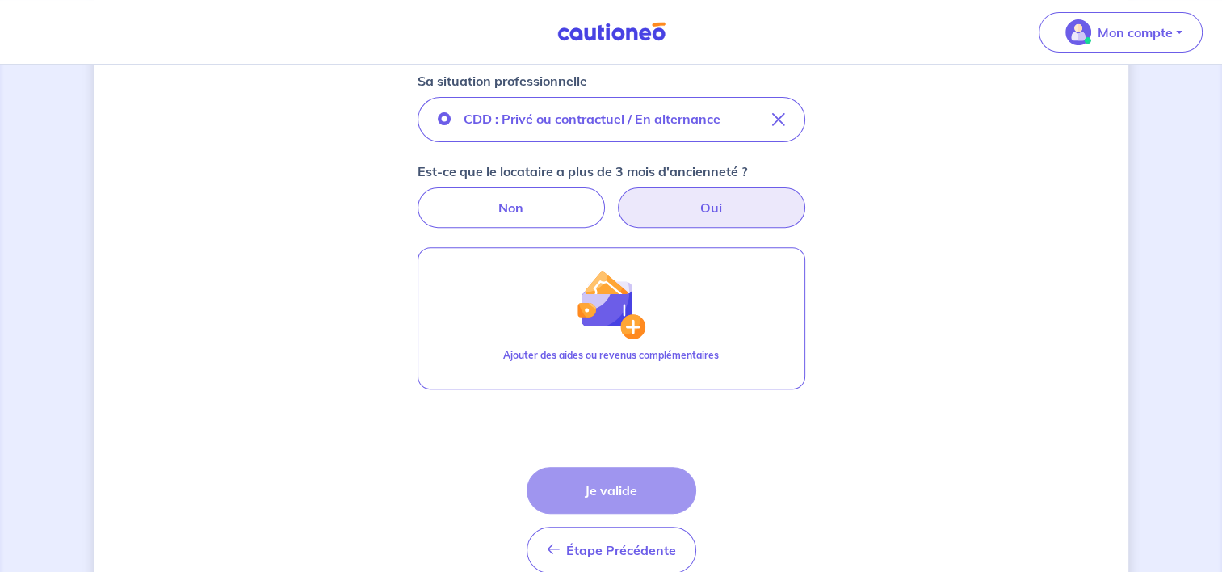
click at [703, 203] on label "Oui" at bounding box center [711, 207] width 187 height 40
click at [616, 198] on input "Oui" at bounding box center [611, 192] width 11 height 11
radio input "true"
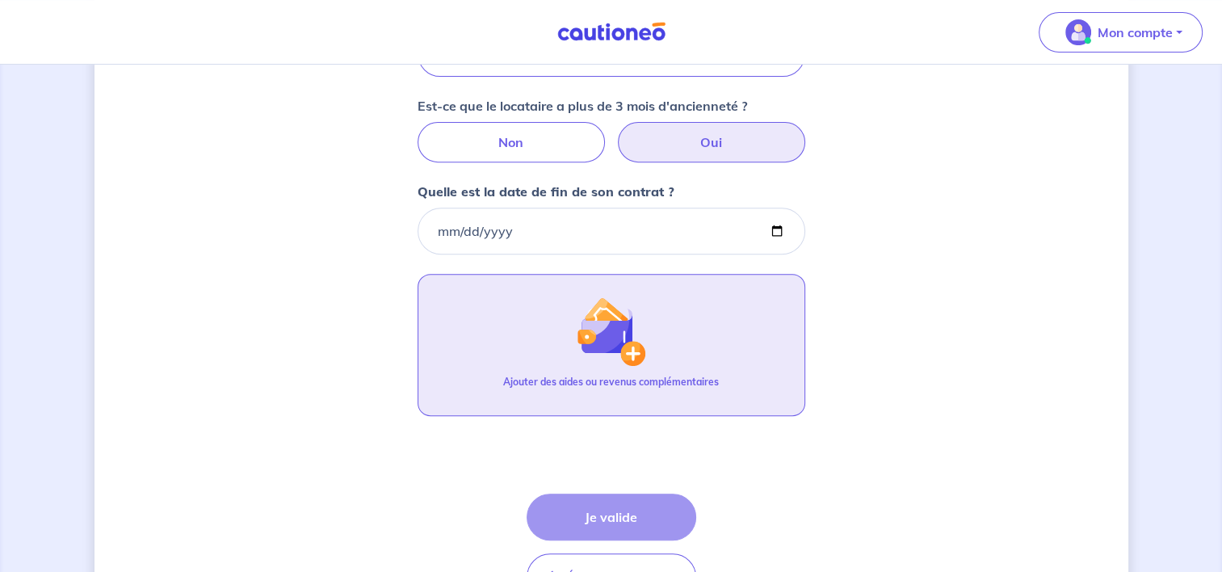
scroll to position [469, 0]
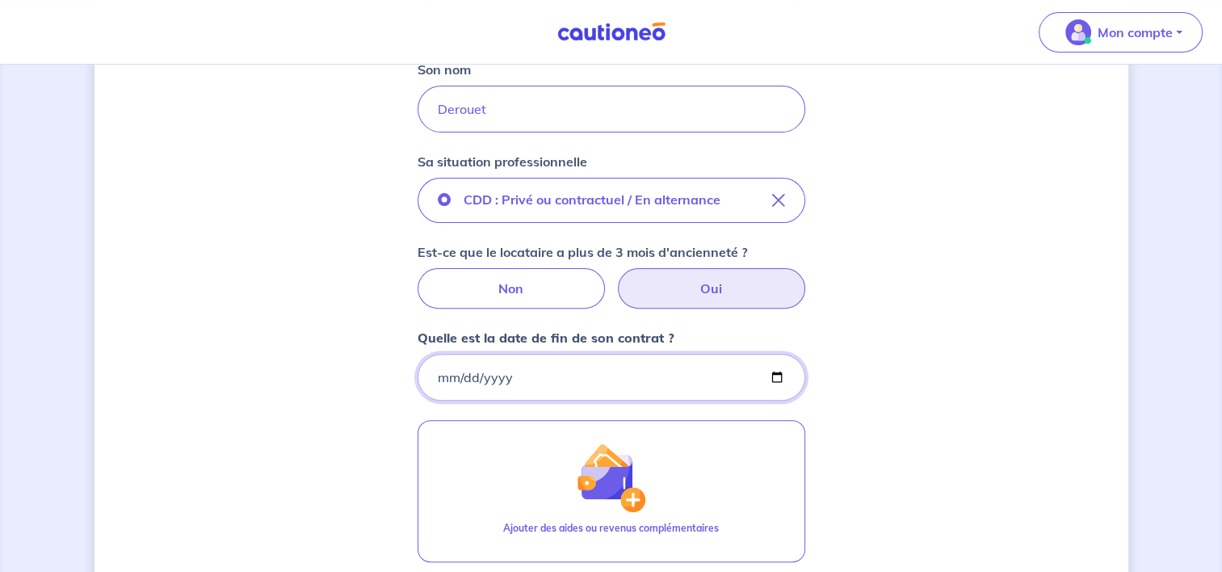
click at [429, 380] on input "Quelle est la date de fin de son contrat ?" at bounding box center [612, 377] width 388 height 47
click at [437, 365] on input "Quelle est la date de fin de son contrat ?" at bounding box center [612, 377] width 388 height 47
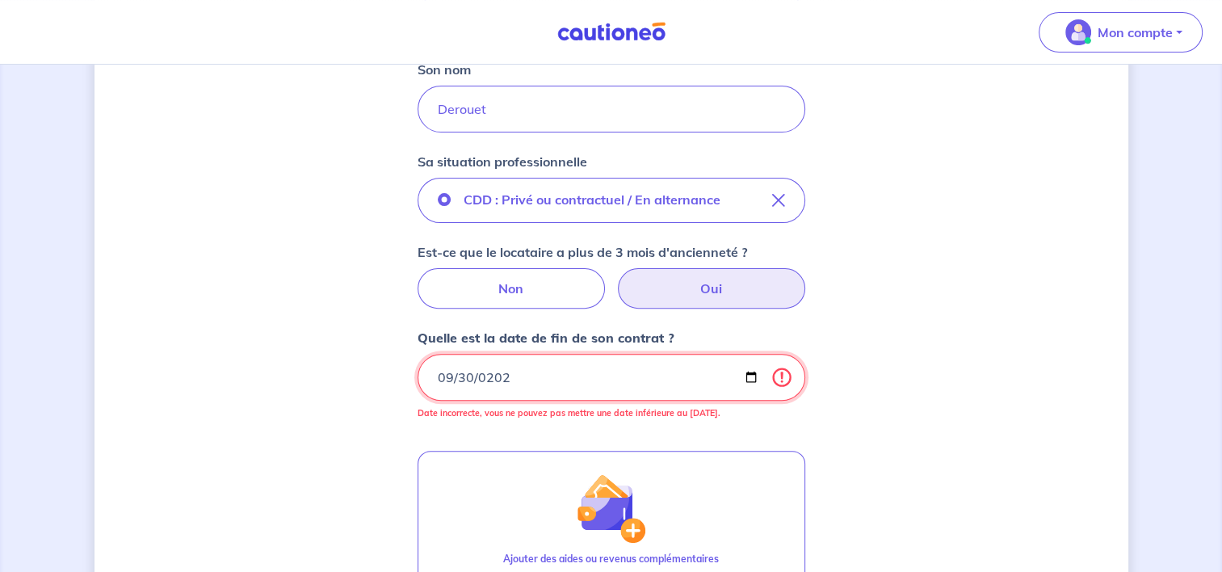
type input "2026-09-30"
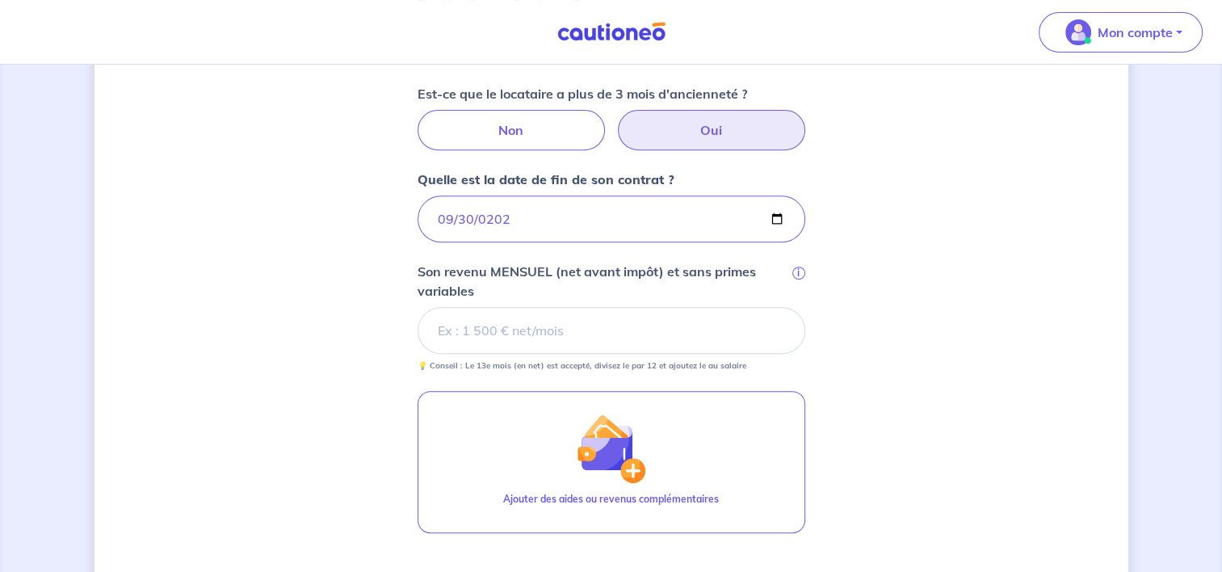
scroll to position [630, 0]
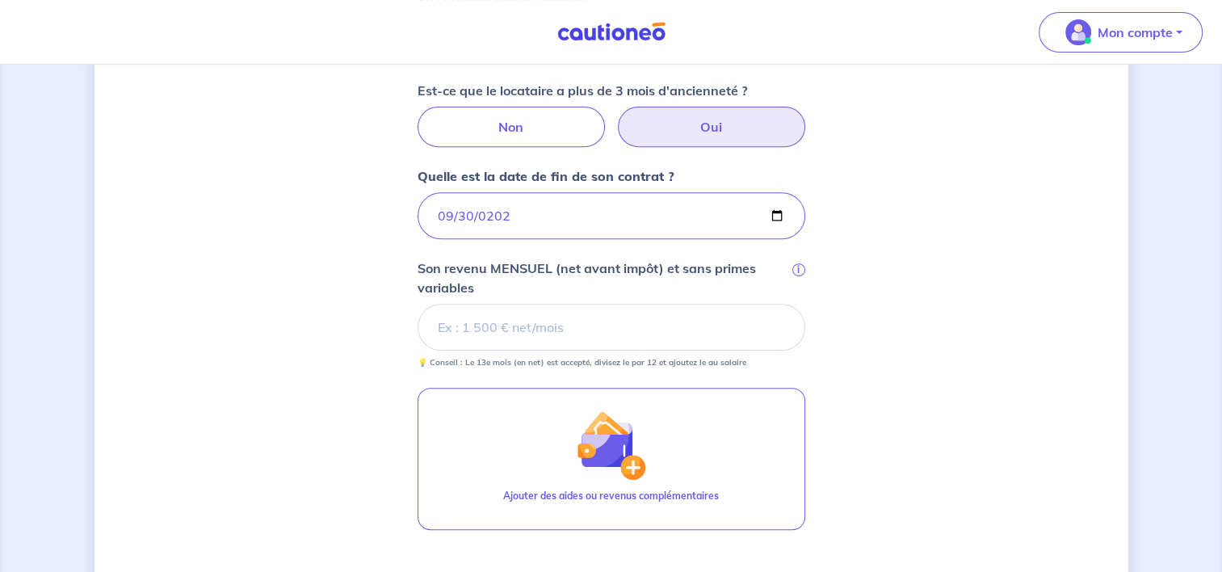
click at [549, 334] on input "Son revenu MENSUEL (net avant impôt) et sans primes variables i" at bounding box center [612, 327] width 388 height 47
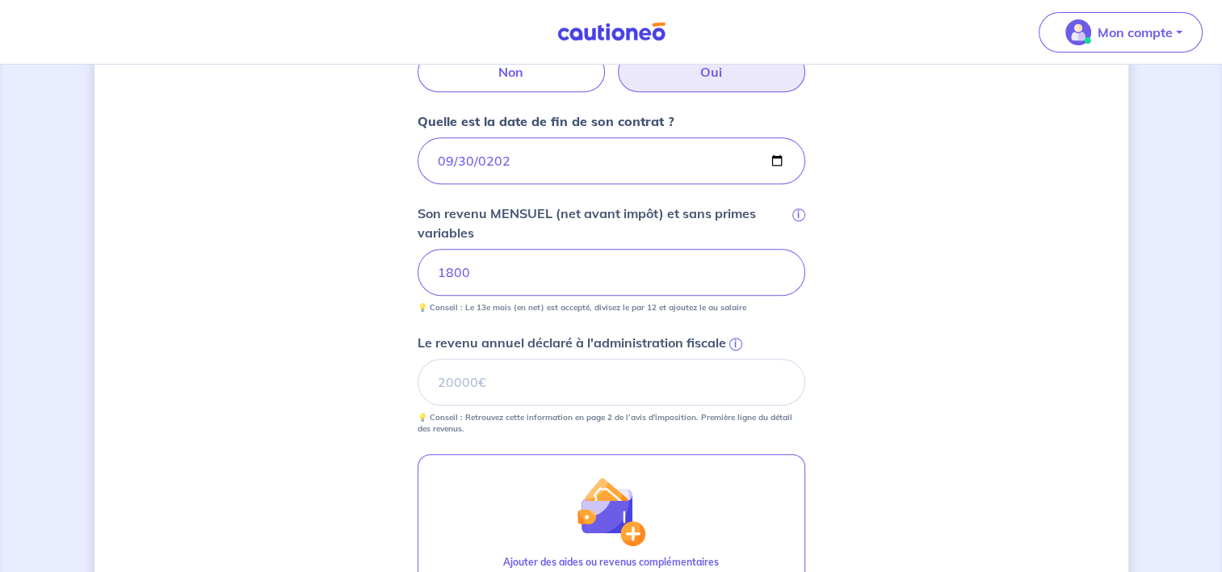
scroll to position [711, 0]
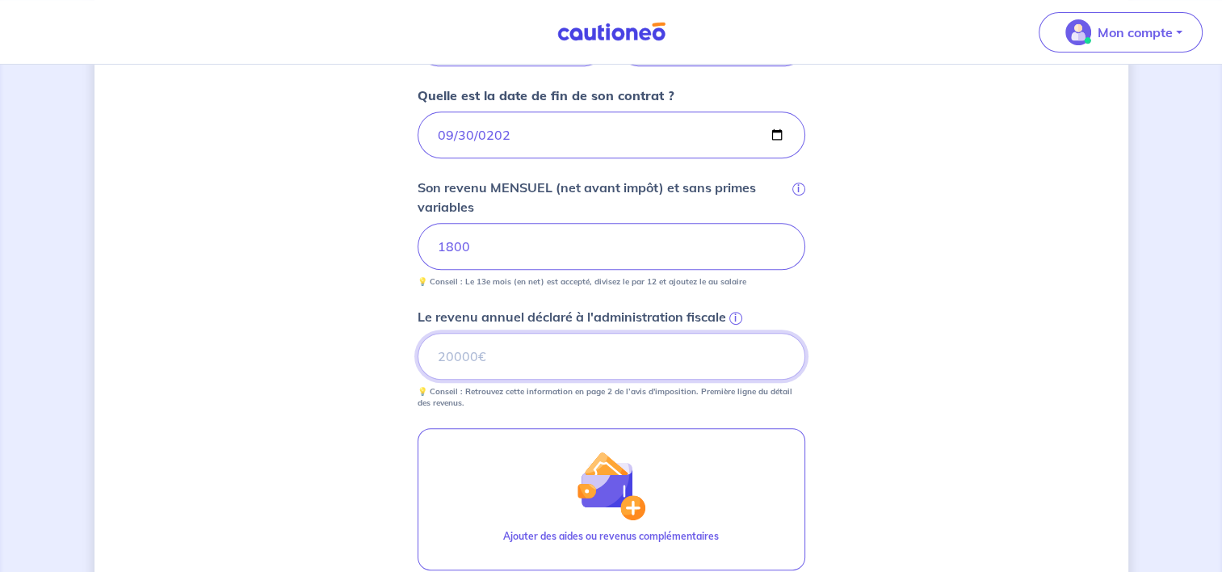
click at [496, 352] on input "Le revenu annuel déclaré à l'administration fiscale i" at bounding box center [612, 356] width 388 height 47
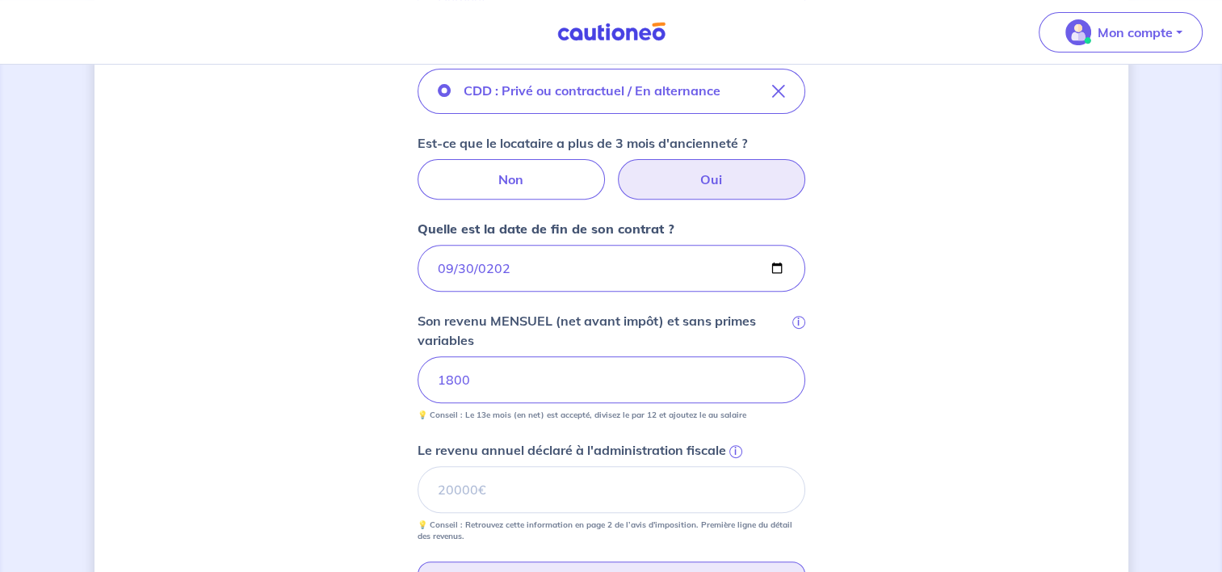
scroll to position [483, 0]
